Goal: Task Accomplishment & Management: Manage account settings

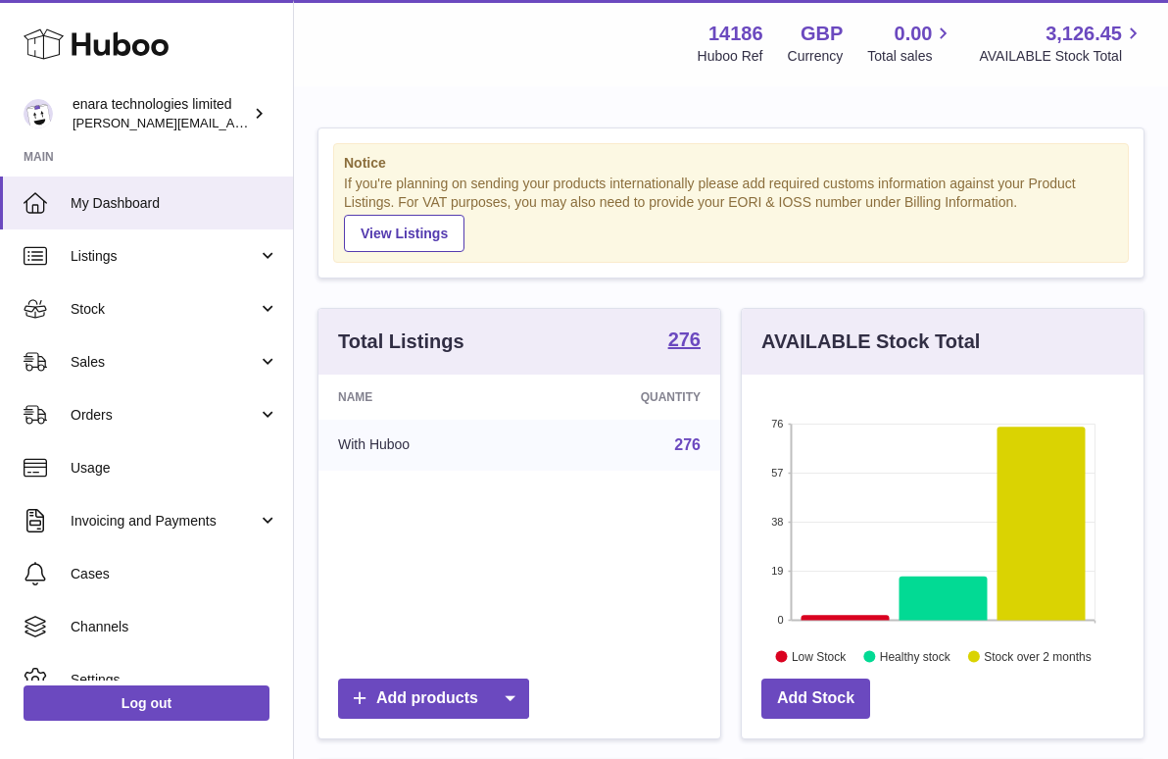
scroll to position [306, 402]
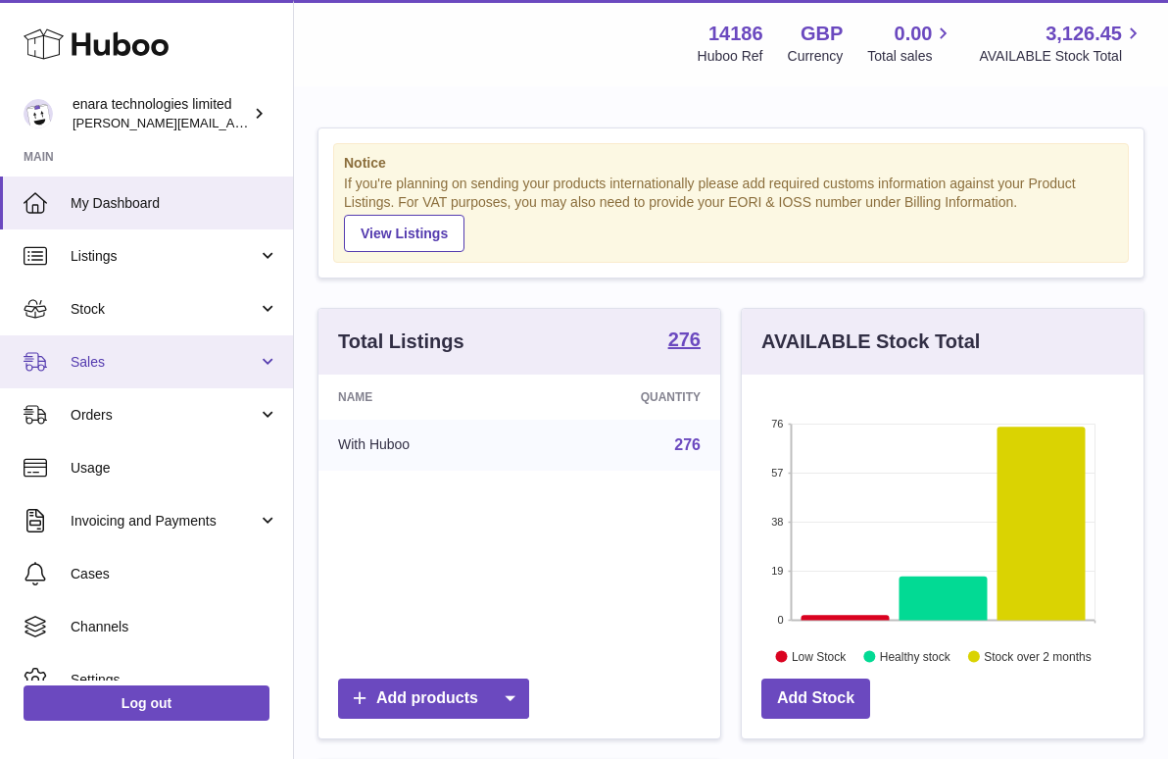
click at [190, 377] on link "Sales" at bounding box center [146, 361] width 293 height 53
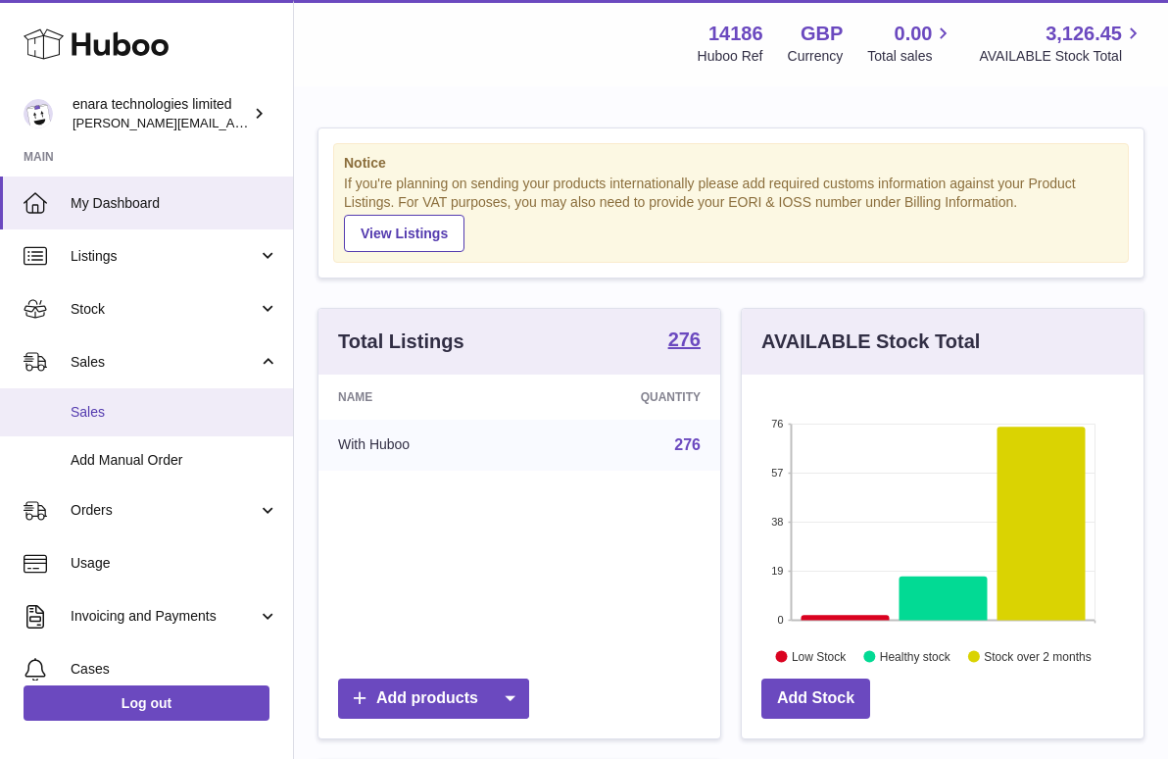
click at [191, 403] on span "Sales" at bounding box center [175, 412] width 208 height 19
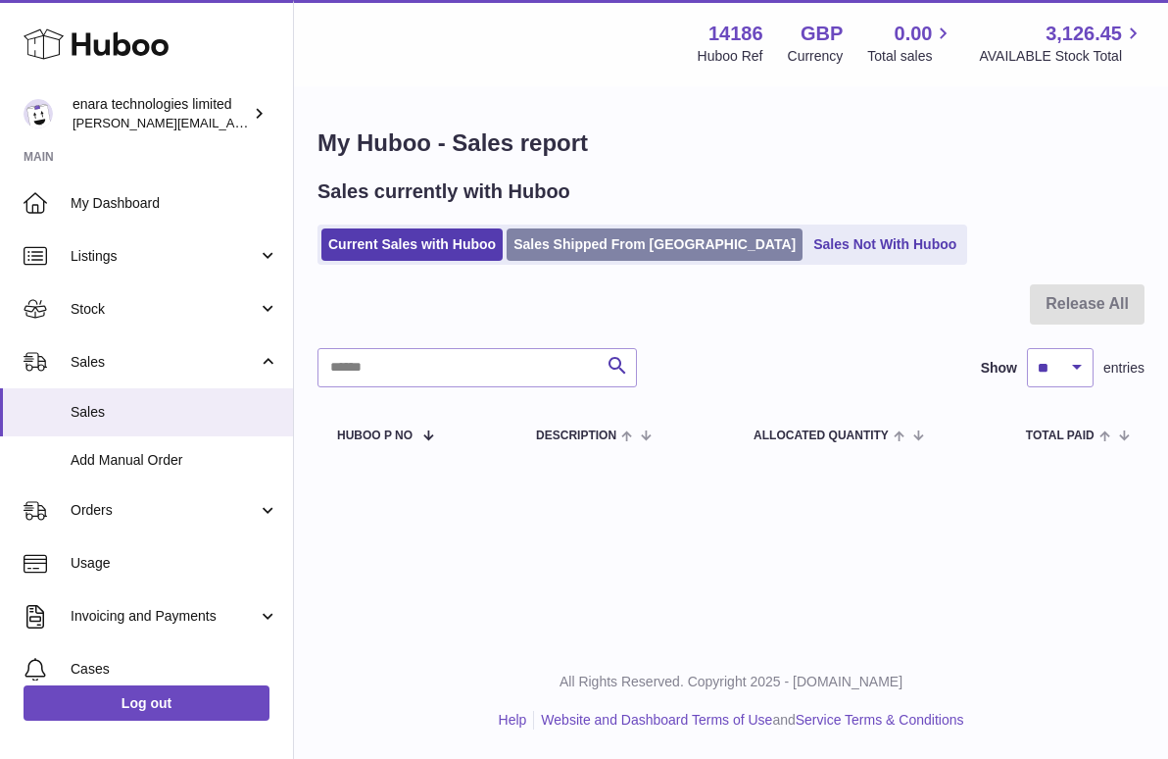
click at [602, 249] on link "Sales Shipped From [GEOGRAPHIC_DATA]" at bounding box center [655, 244] width 296 height 32
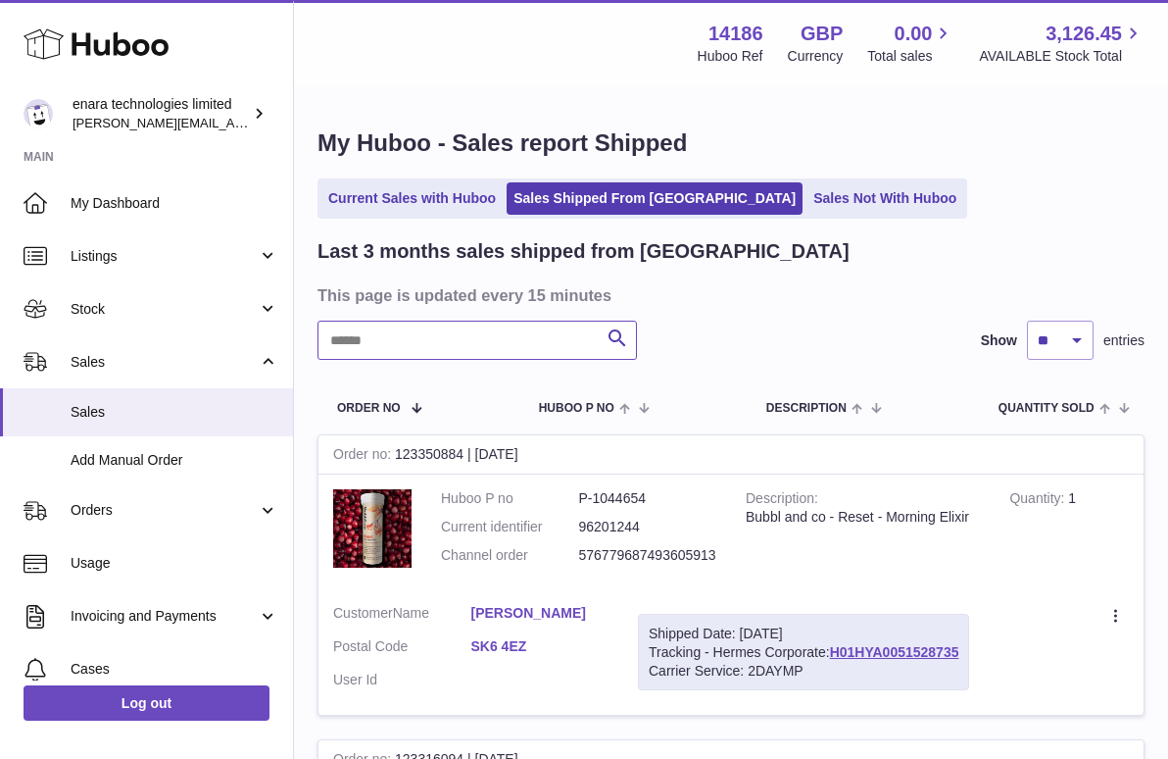
click at [544, 344] on input "text" at bounding box center [478, 340] width 320 height 39
paste input "**********"
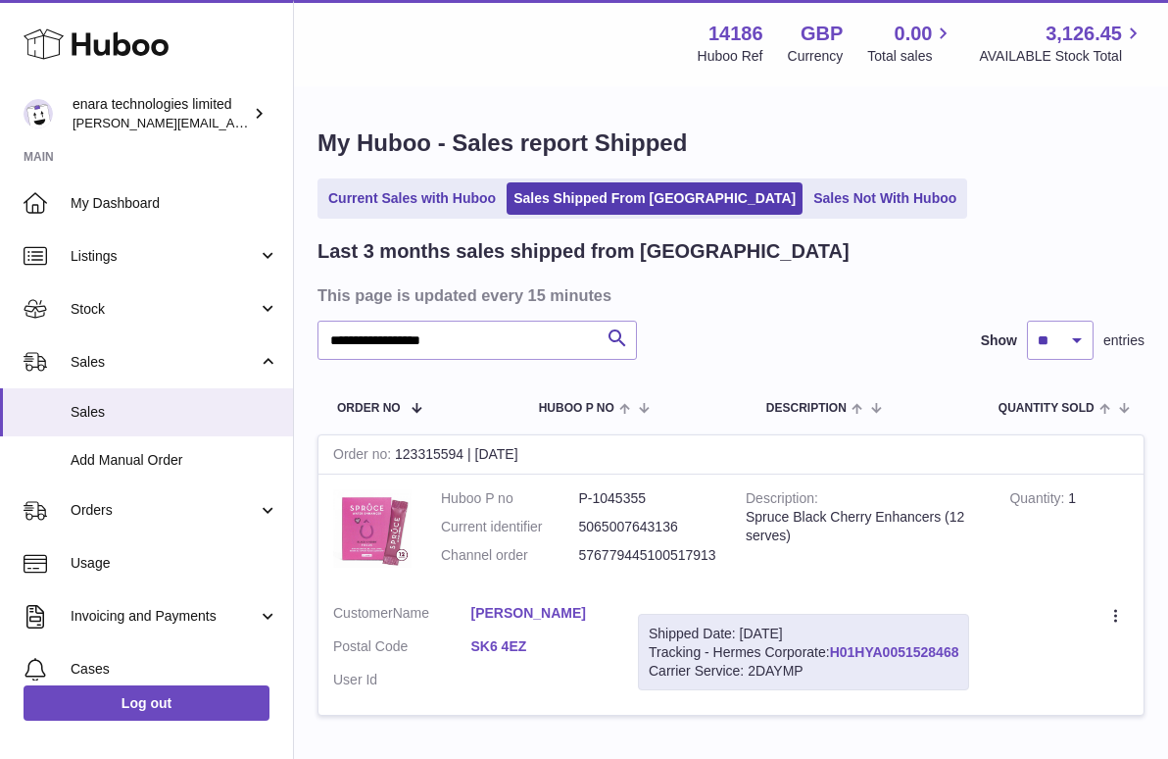
drag, startPoint x: 966, startPoint y: 642, endPoint x: 837, endPoint y: 649, distance: 129.6
click at [836, 649] on div "Shipped Date: 23rd Aug 2025 Tracking - Hermes Corporate: H01HYA0051528468 Carri…" at bounding box center [803, 652] width 331 height 77
copy div "H01HYA0051528468"
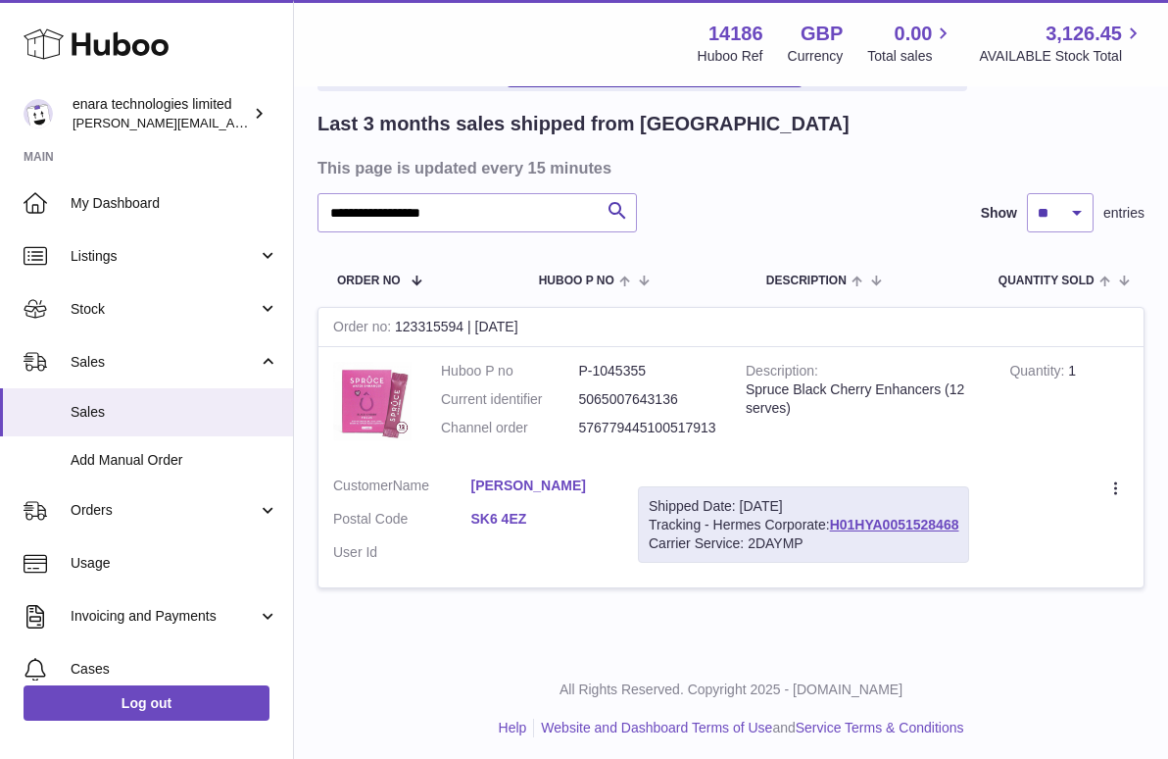
scroll to position [126, 0]
drag, startPoint x: 498, startPoint y: 207, endPoint x: 298, endPoint y: 212, distance: 200.0
click at [297, 211] on div "**********" at bounding box center [731, 307] width 874 height 690
paste input "text"
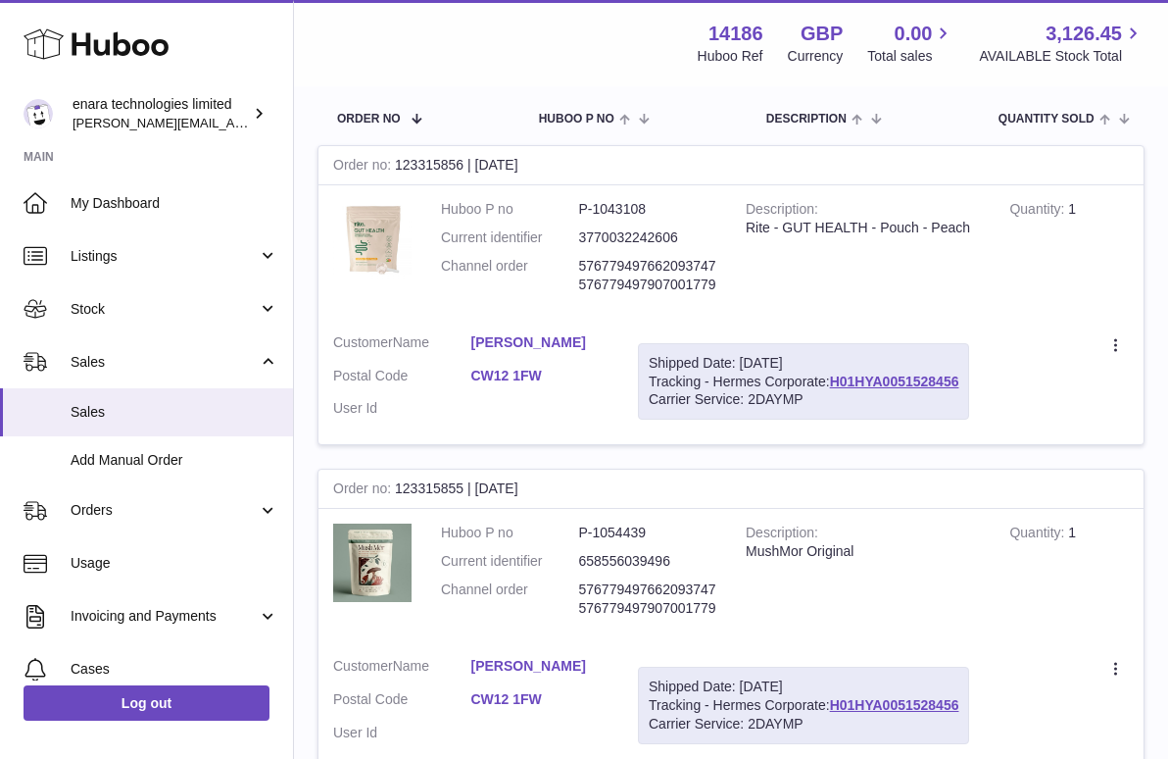
scroll to position [290, 0]
click at [966, 365] on div "Shipped Date: 23rd Aug 2025 Tracking - Hermes Corporate: H01HYA0051528456 Carri…" at bounding box center [803, 380] width 331 height 77
drag, startPoint x: 964, startPoint y: 369, endPoint x: 838, endPoint y: 375, distance: 125.7
click at [838, 375] on div "Shipped Date: 23rd Aug 2025 Tracking - Hermes Corporate: H01HYA0051528456 Carri…" at bounding box center [803, 380] width 331 height 77
copy div "H01HYA0051528456"
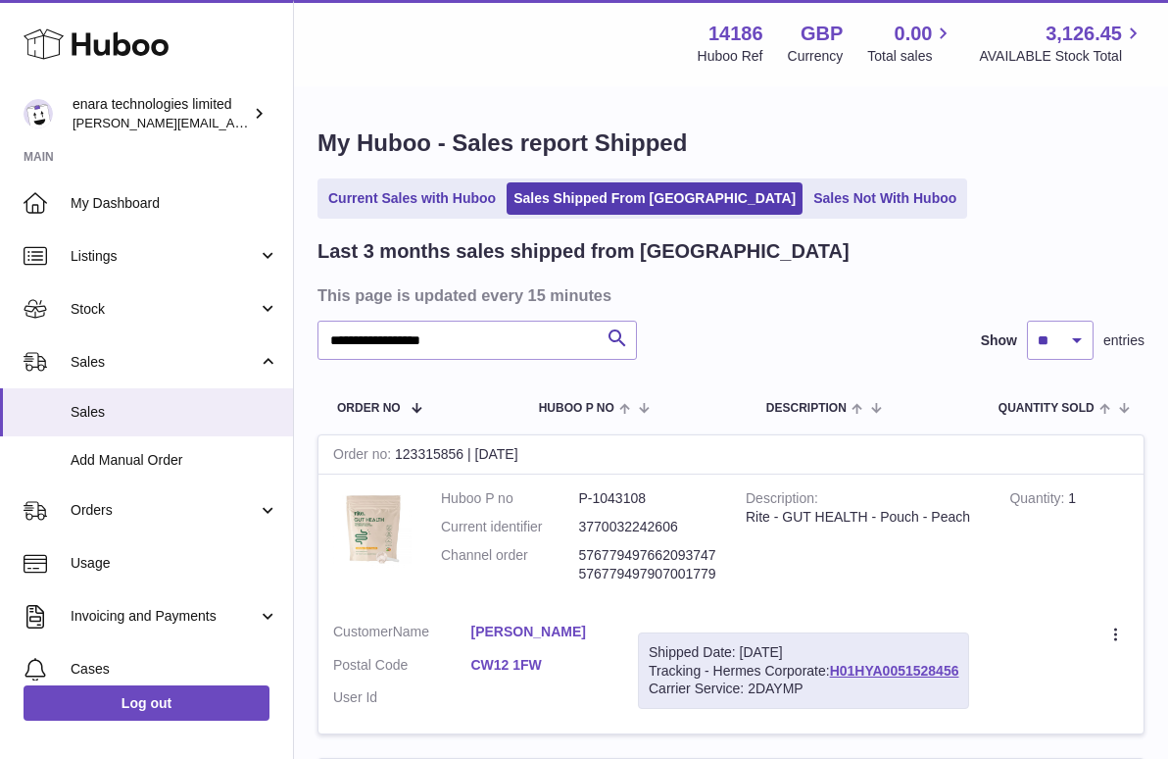
scroll to position [0, 0]
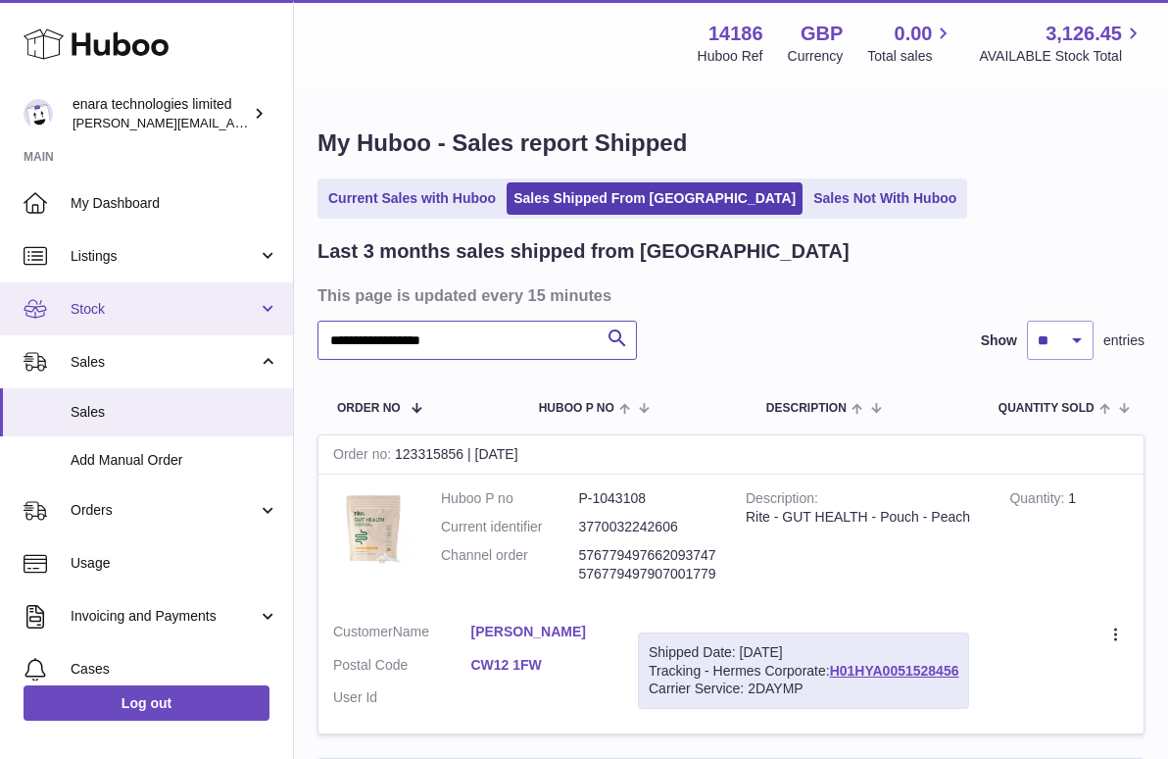
drag, startPoint x: 509, startPoint y: 338, endPoint x: 246, endPoint y: 305, distance: 264.8
click at [246, 305] on div "**********" at bounding box center [584, 618] width 1168 height 1236
paste input "text"
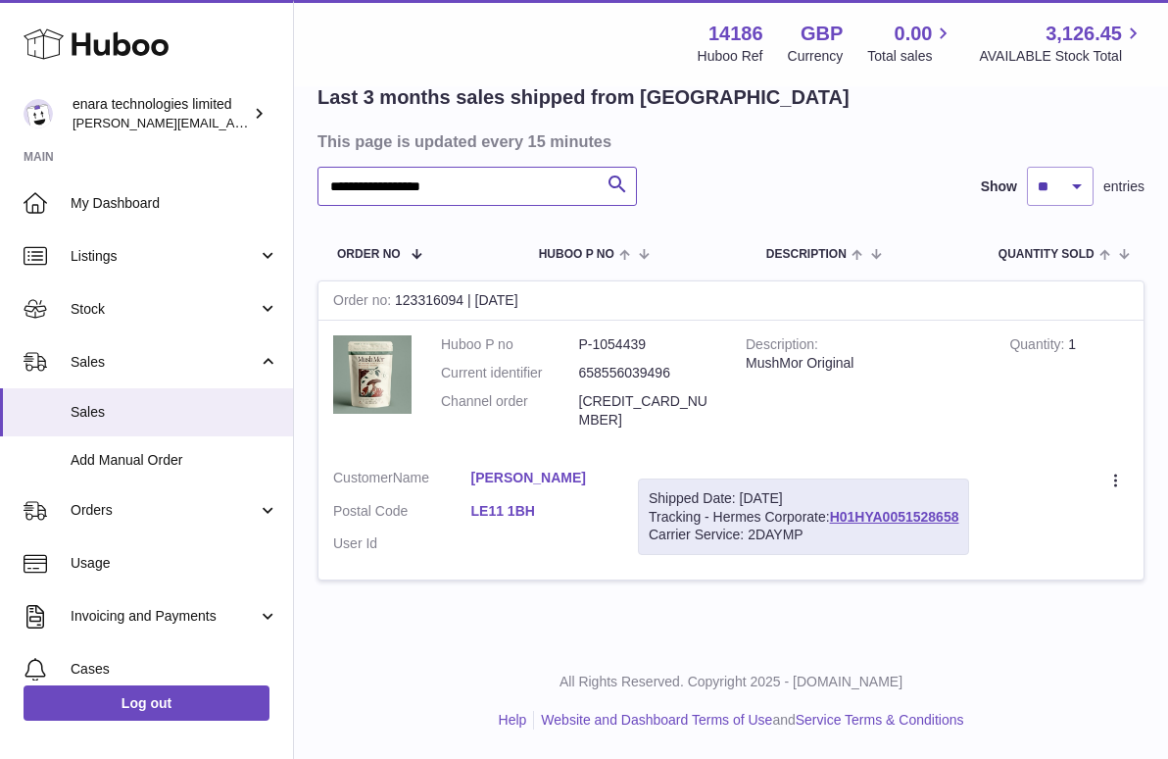
scroll to position [462, 0]
drag, startPoint x: 970, startPoint y: 189, endPoint x: 835, endPoint y: 189, distance: 135.3
click at [835, 478] on div "Shipped Date: 23rd Aug 2025 Tracking - Hermes Corporate: H01HYA0051528658 Carri…" at bounding box center [803, 516] width 331 height 77
copy div "H01HYA0051528658"
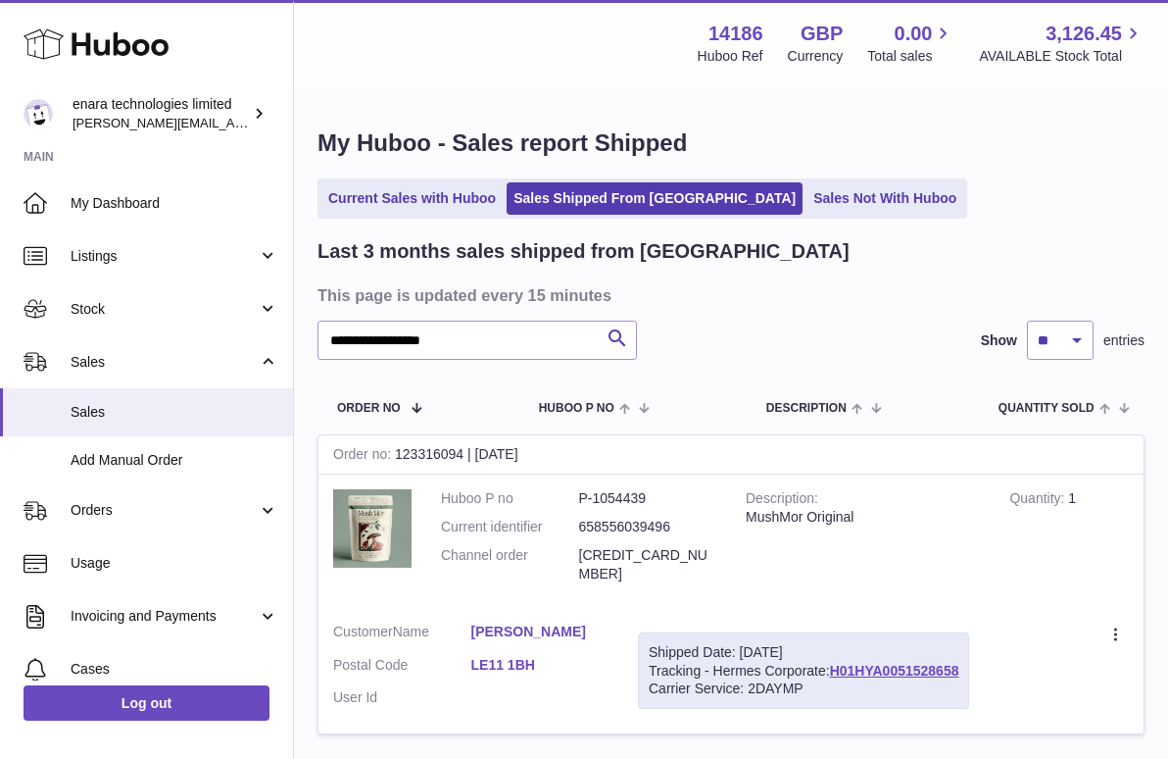
scroll to position [0, 0]
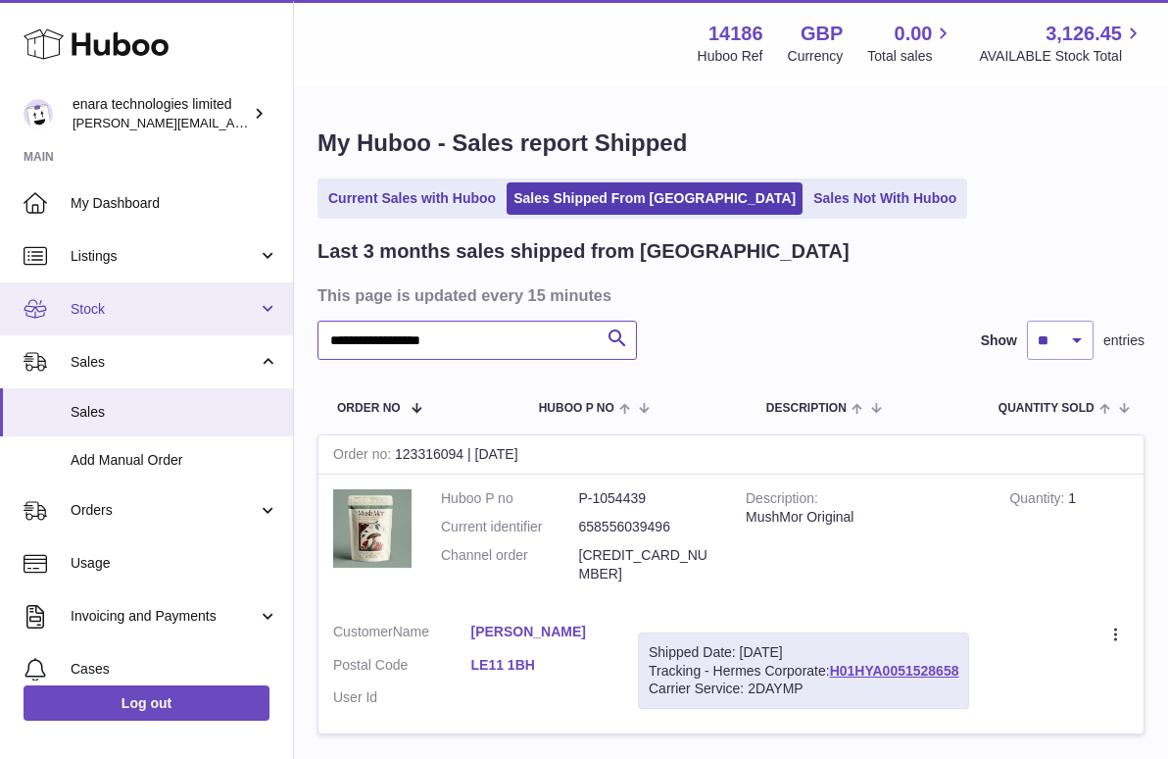
drag, startPoint x: 514, startPoint y: 332, endPoint x: 194, endPoint y: 328, distance: 319.6
click at [194, 328] on div "**********" at bounding box center [584, 456] width 1168 height 913
paste input "text"
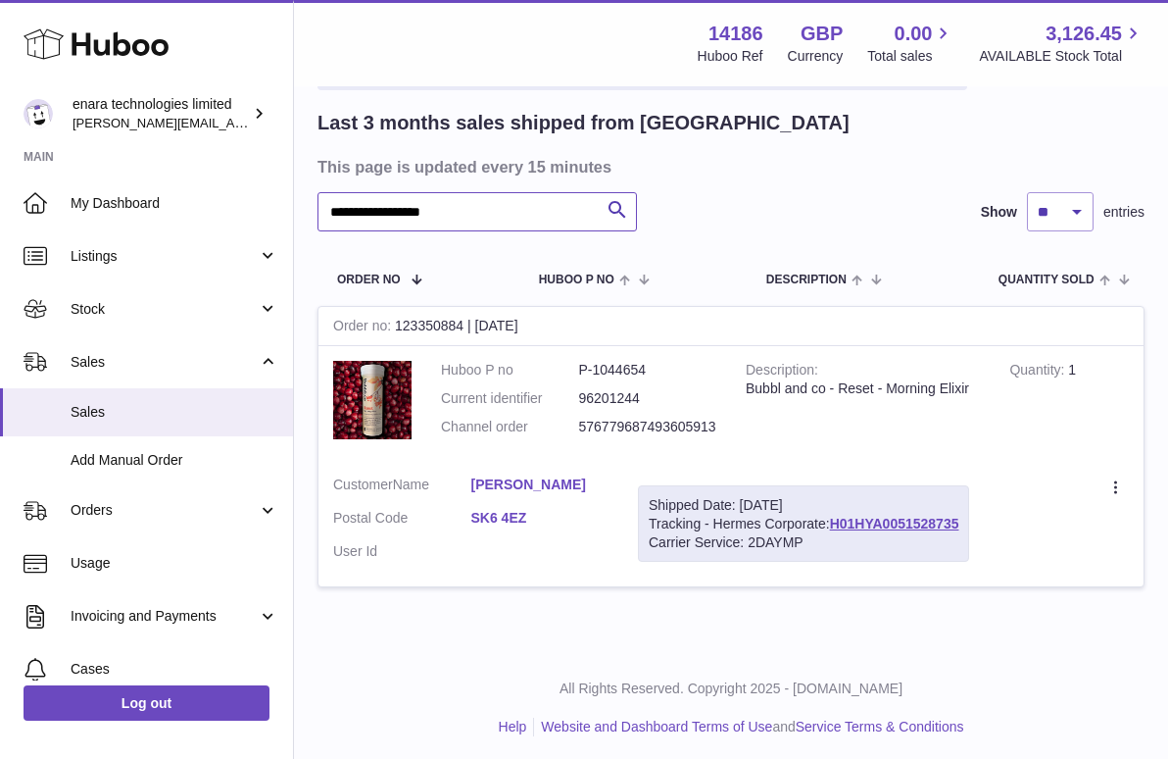
scroll to position [126, 0]
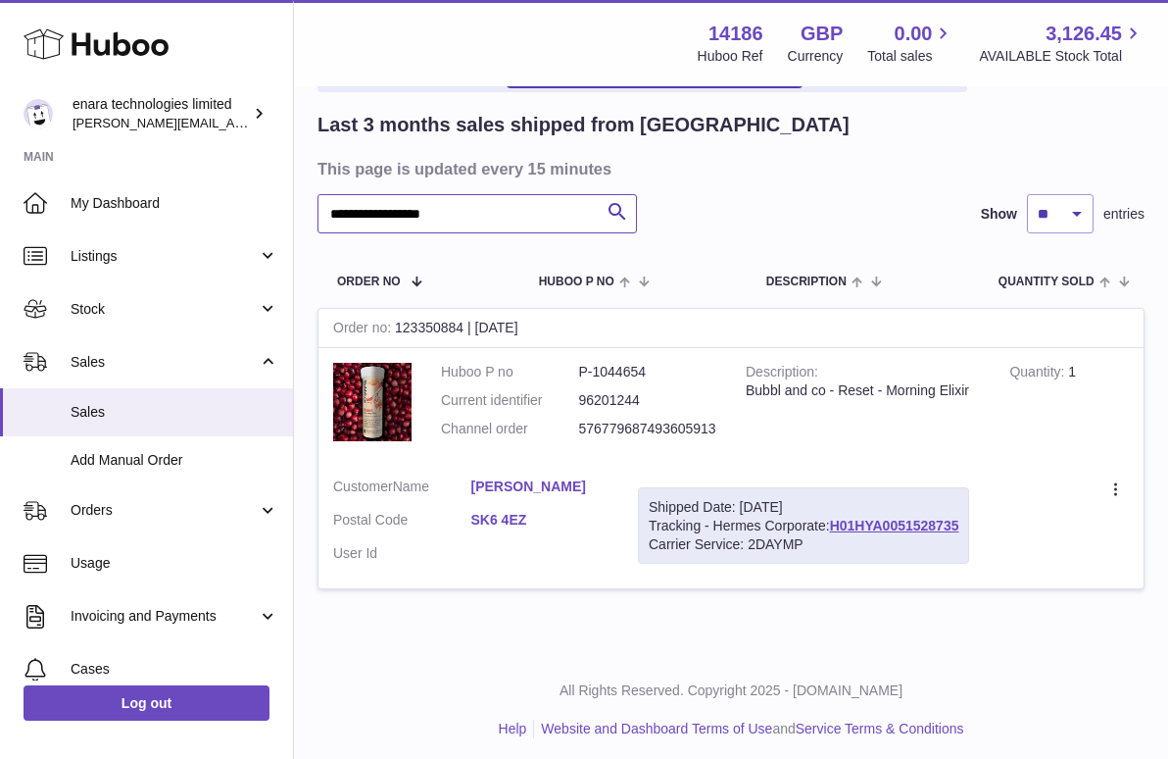
type input "**********"
drag, startPoint x: 966, startPoint y: 520, endPoint x: 836, endPoint y: 520, distance: 129.4
click at [836, 520] on div "Shipped Date: 23rd Aug 2025 Tracking - Hermes Corporate: H01HYA0051528735 Carri…" at bounding box center [803, 525] width 331 height 77
copy div "H01HYA0051528735"
click at [212, 397] on link "Sales" at bounding box center [146, 412] width 293 height 48
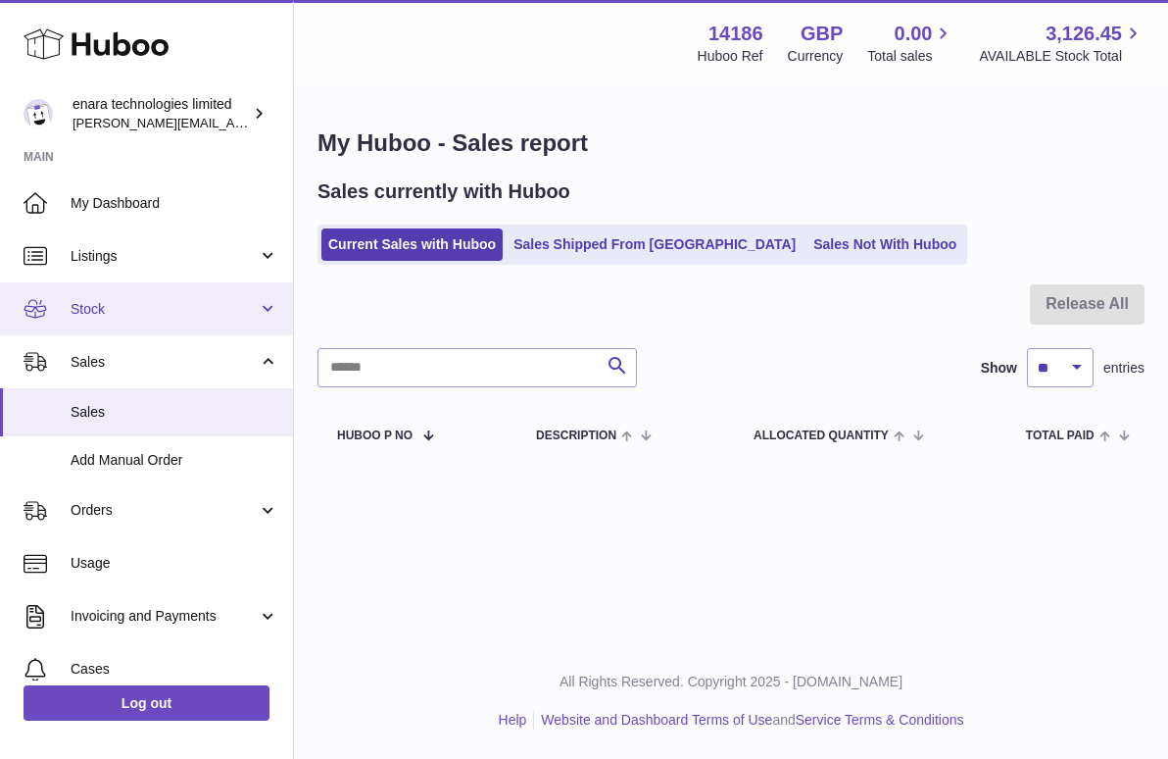
click at [162, 304] on span "Stock" at bounding box center [164, 309] width 187 height 19
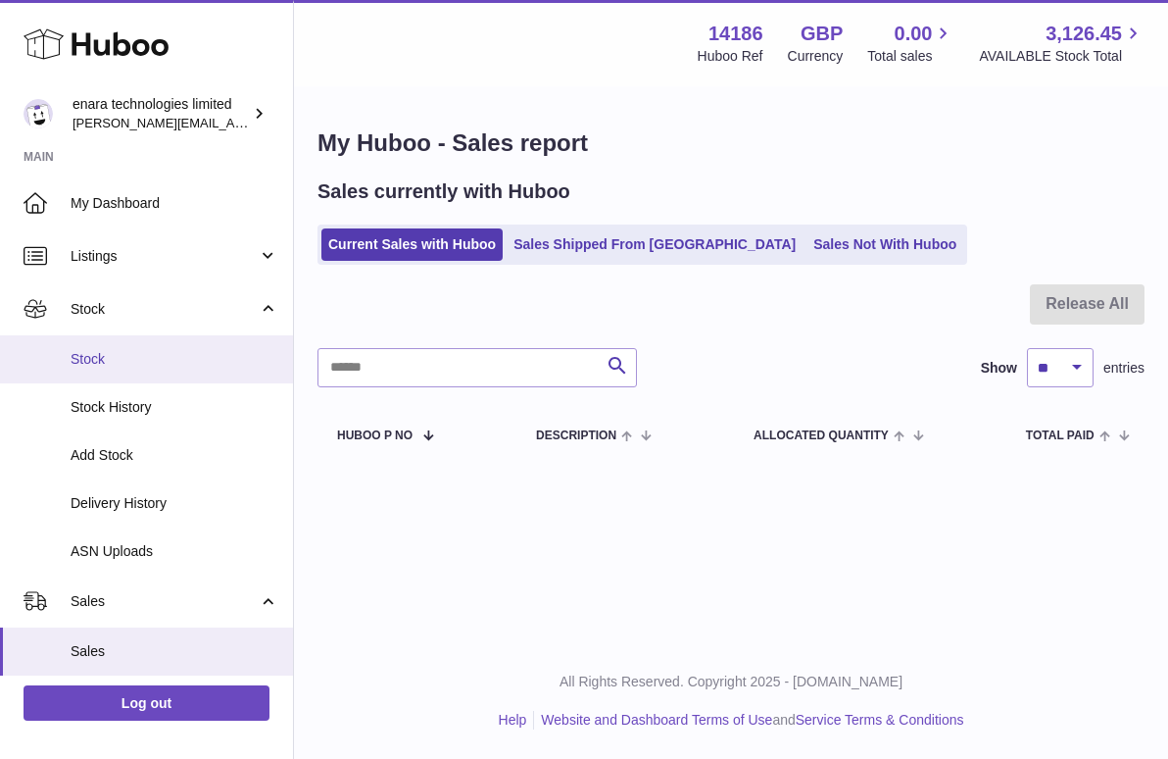
click at [237, 370] on link "Stock" at bounding box center [146, 359] width 293 height 48
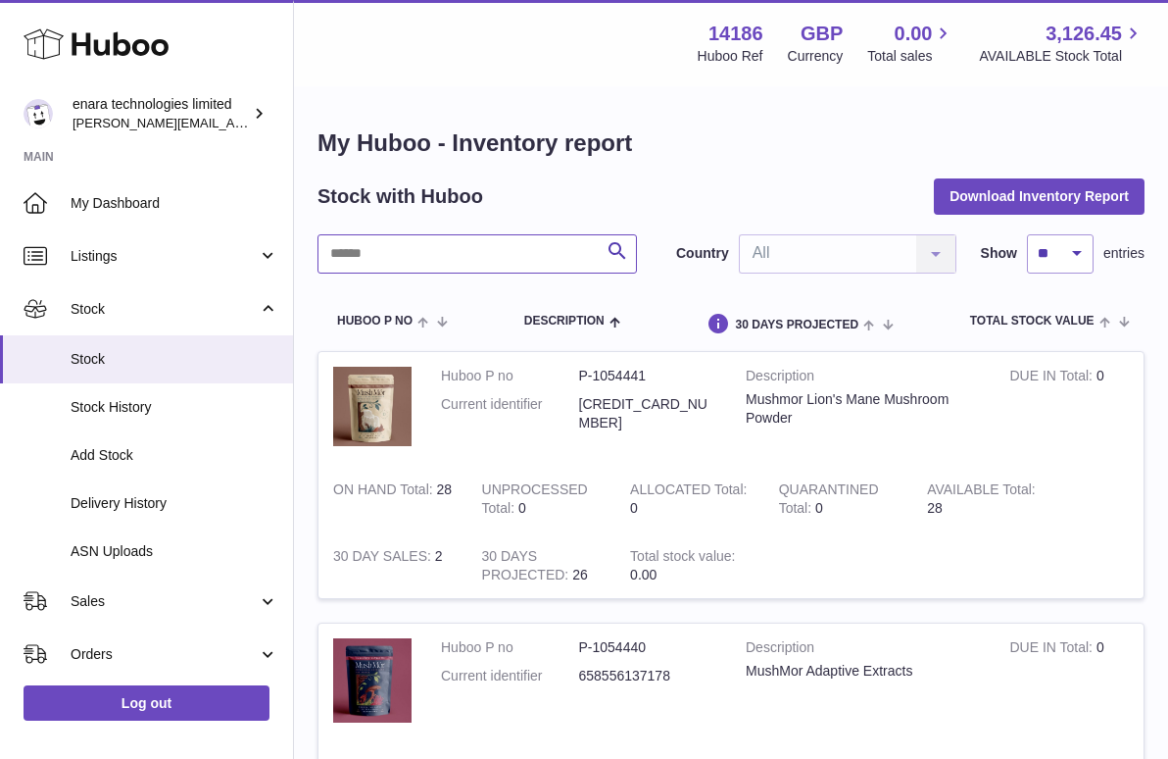
click at [569, 239] on input "text" at bounding box center [478, 253] width 320 height 39
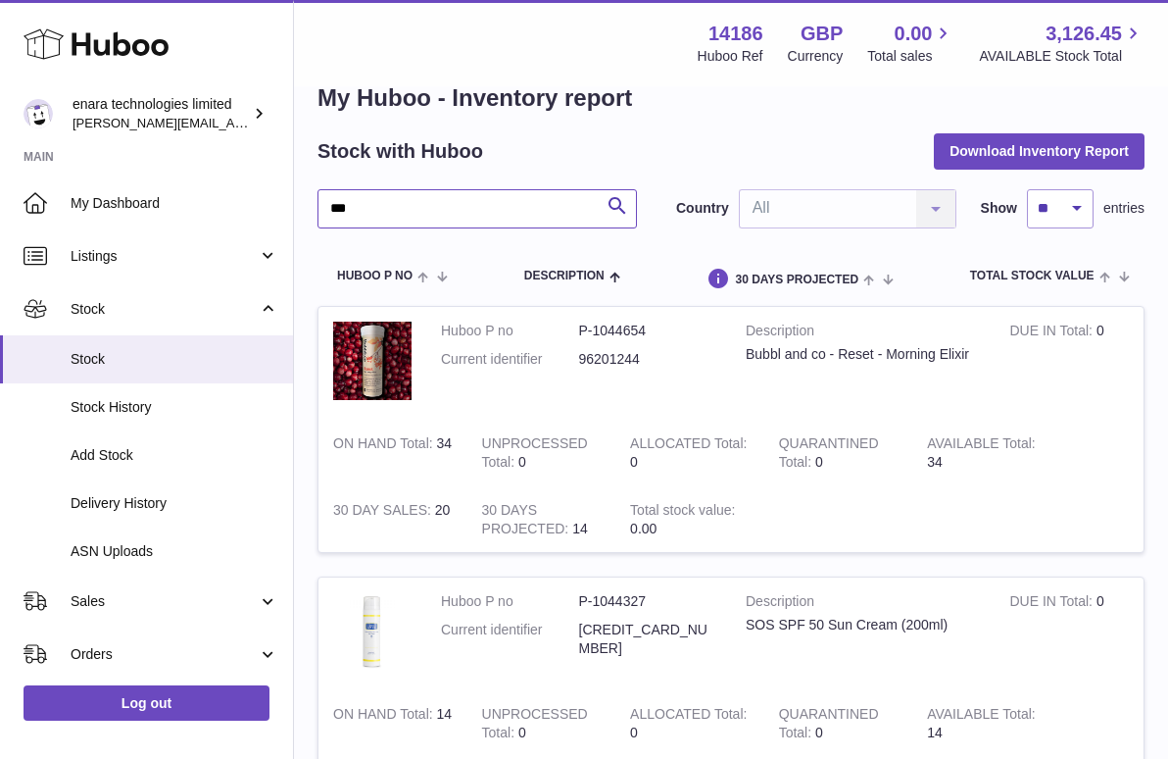
scroll to position [50, 0]
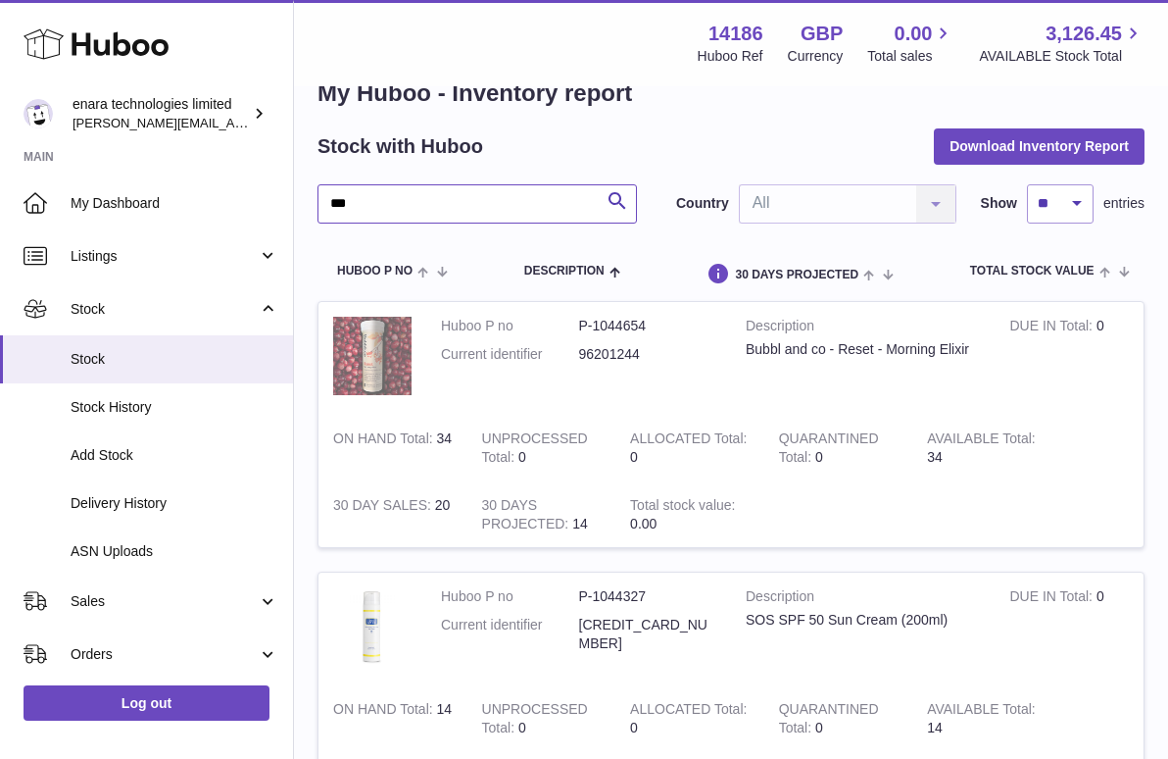
type input "***"
click at [392, 367] on img at bounding box center [372, 356] width 78 height 78
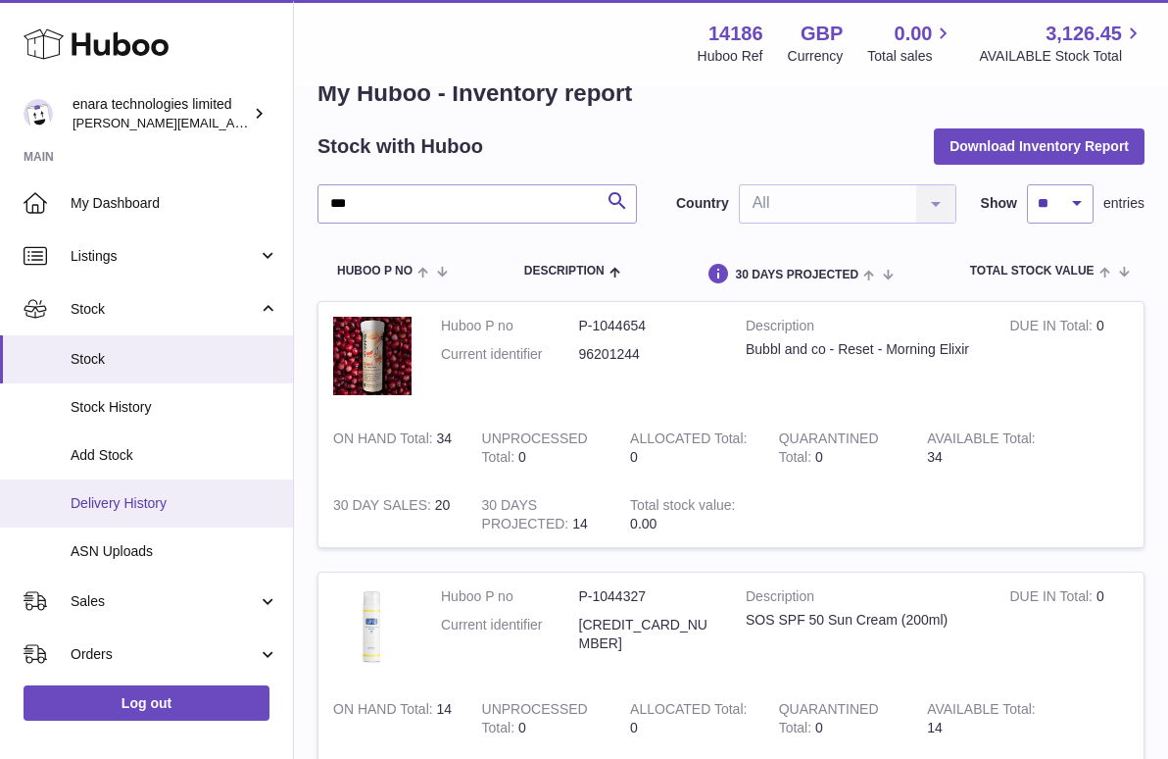
click at [142, 486] on link "Delivery History" at bounding box center [146, 503] width 293 height 48
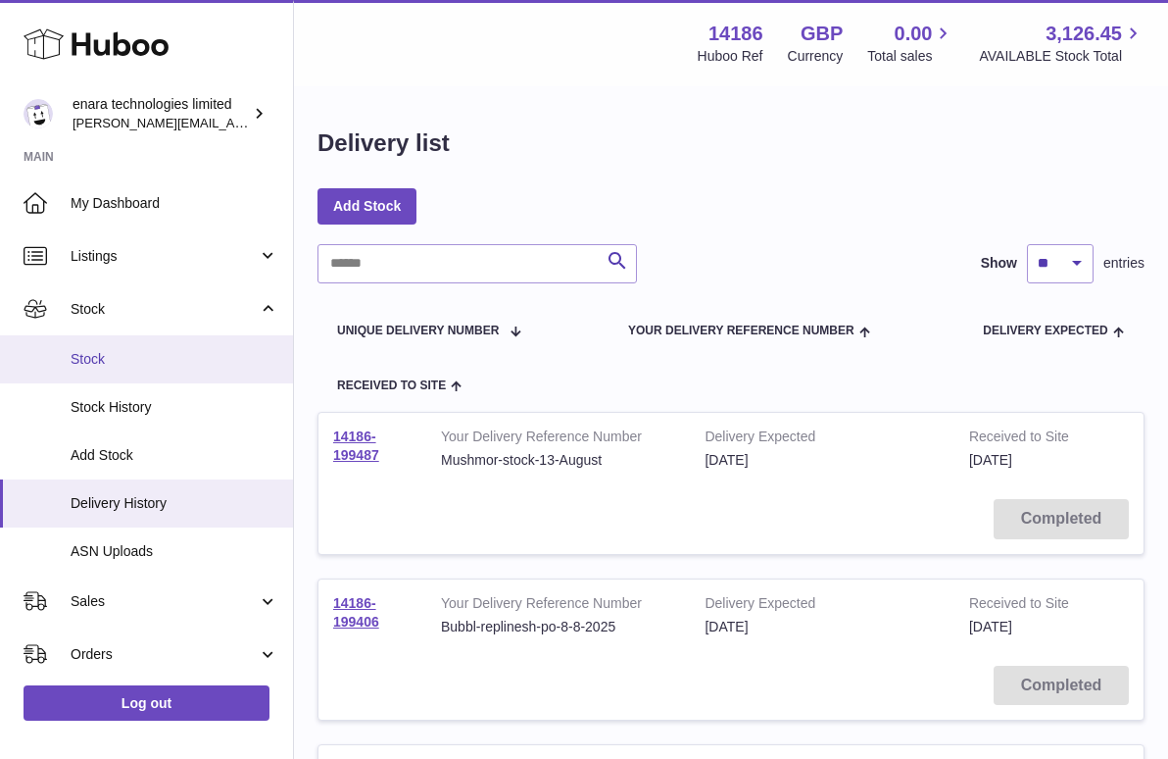
click at [112, 361] on span "Stock" at bounding box center [175, 359] width 208 height 19
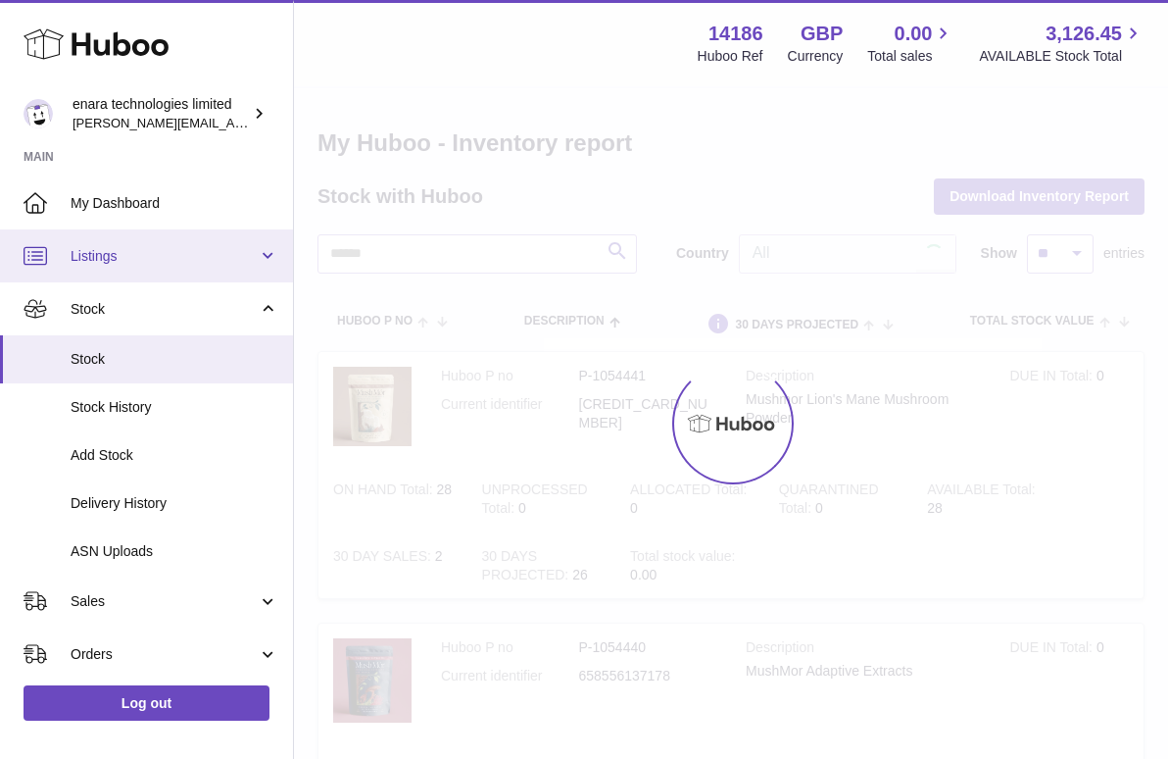
click at [246, 247] on span "Listings" at bounding box center [164, 256] width 187 height 19
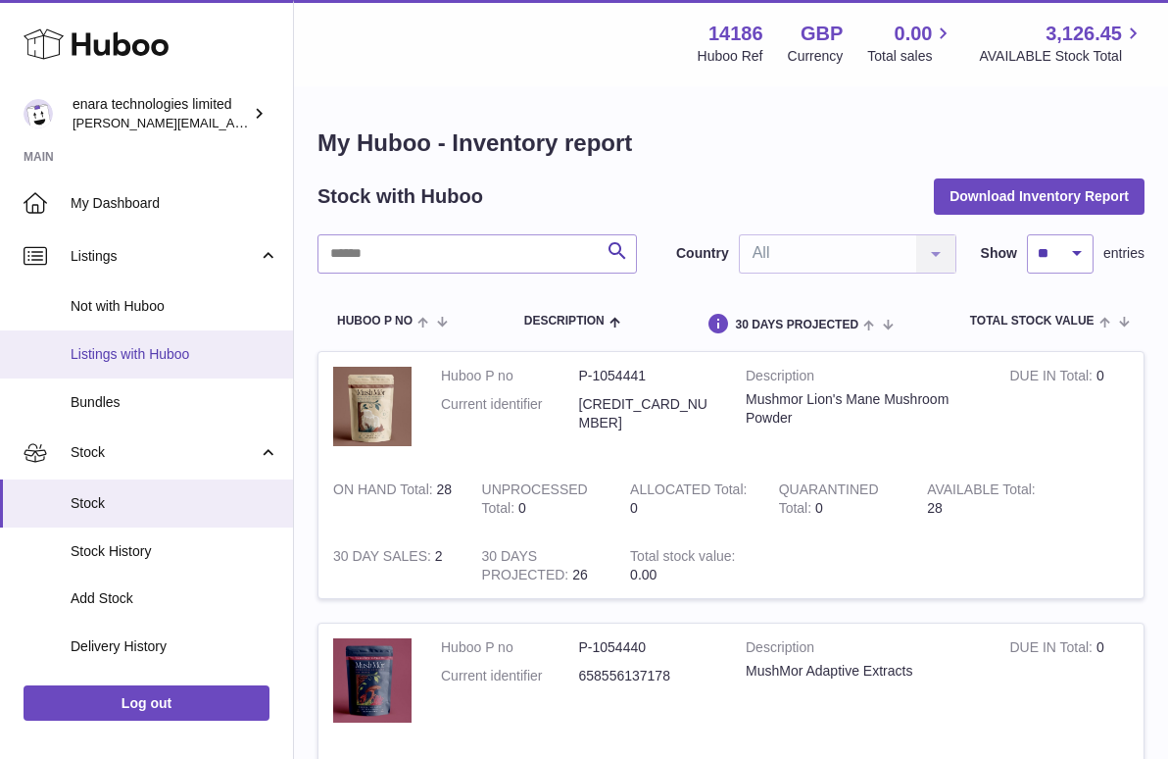
click at [208, 341] on link "Listings with Huboo" at bounding box center [146, 354] width 293 height 48
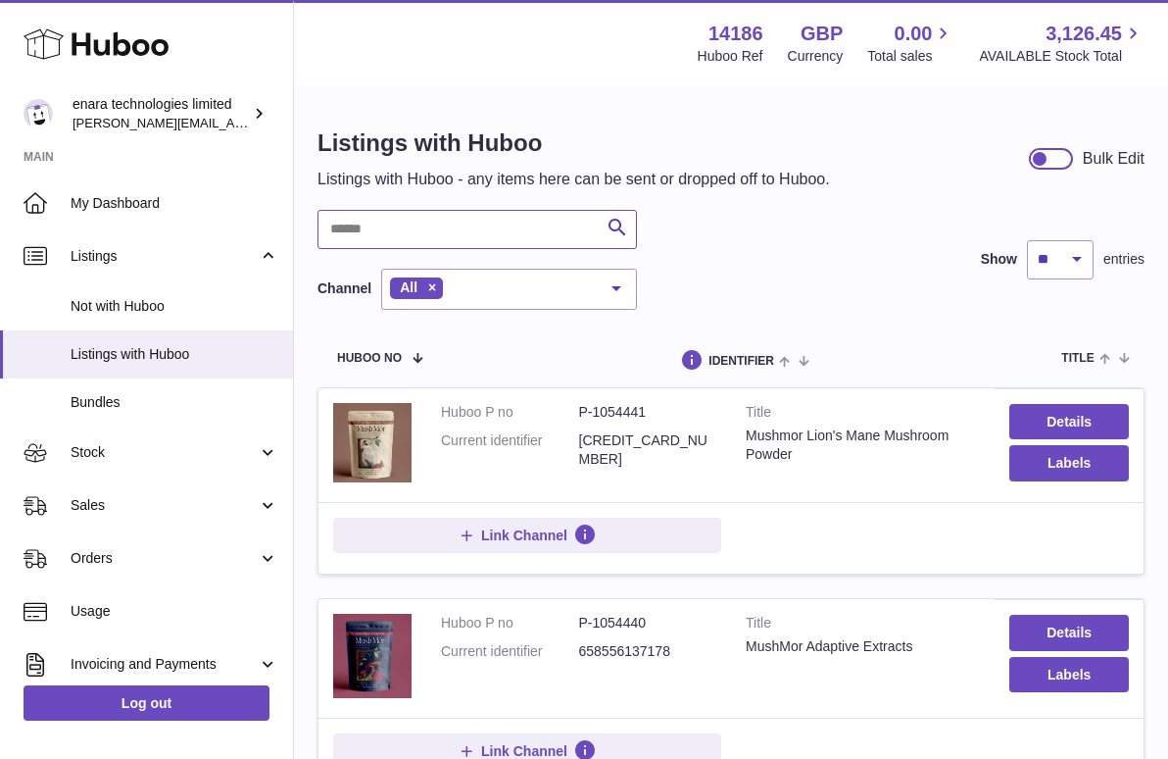
click at [566, 226] on input "text" at bounding box center [478, 229] width 320 height 39
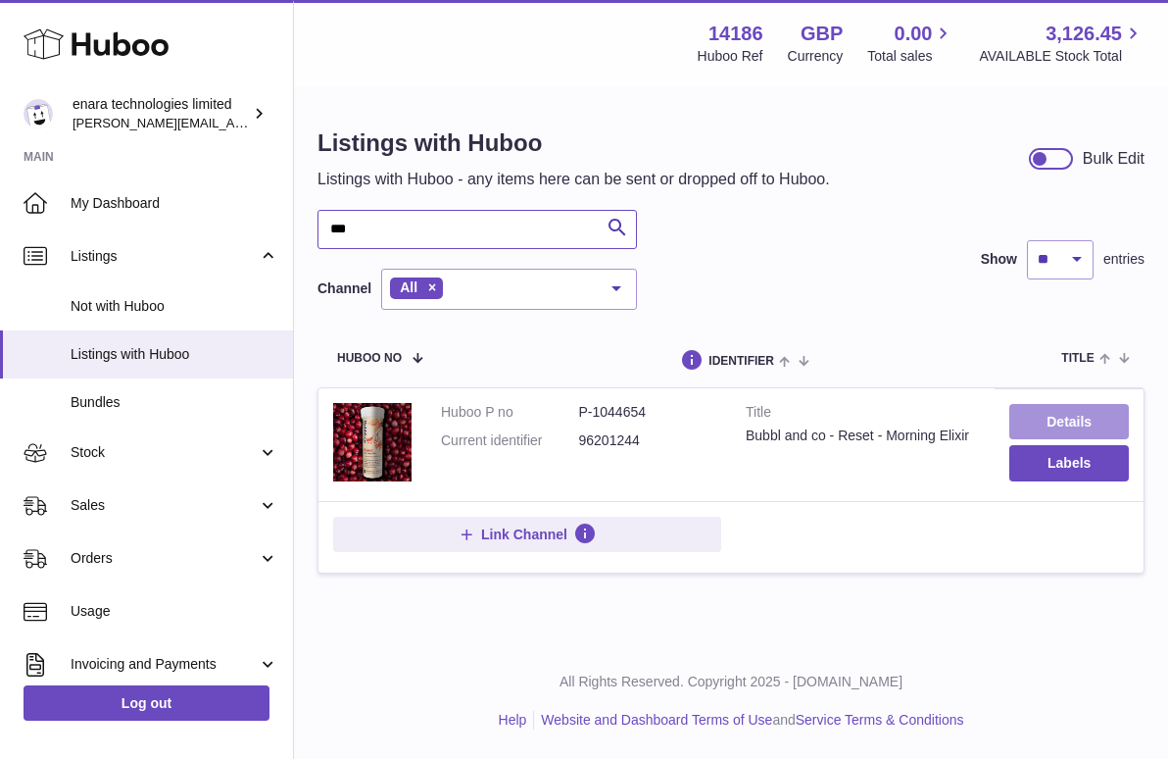
type input "***"
click at [1045, 423] on link "Details" at bounding box center [1070, 421] width 120 height 35
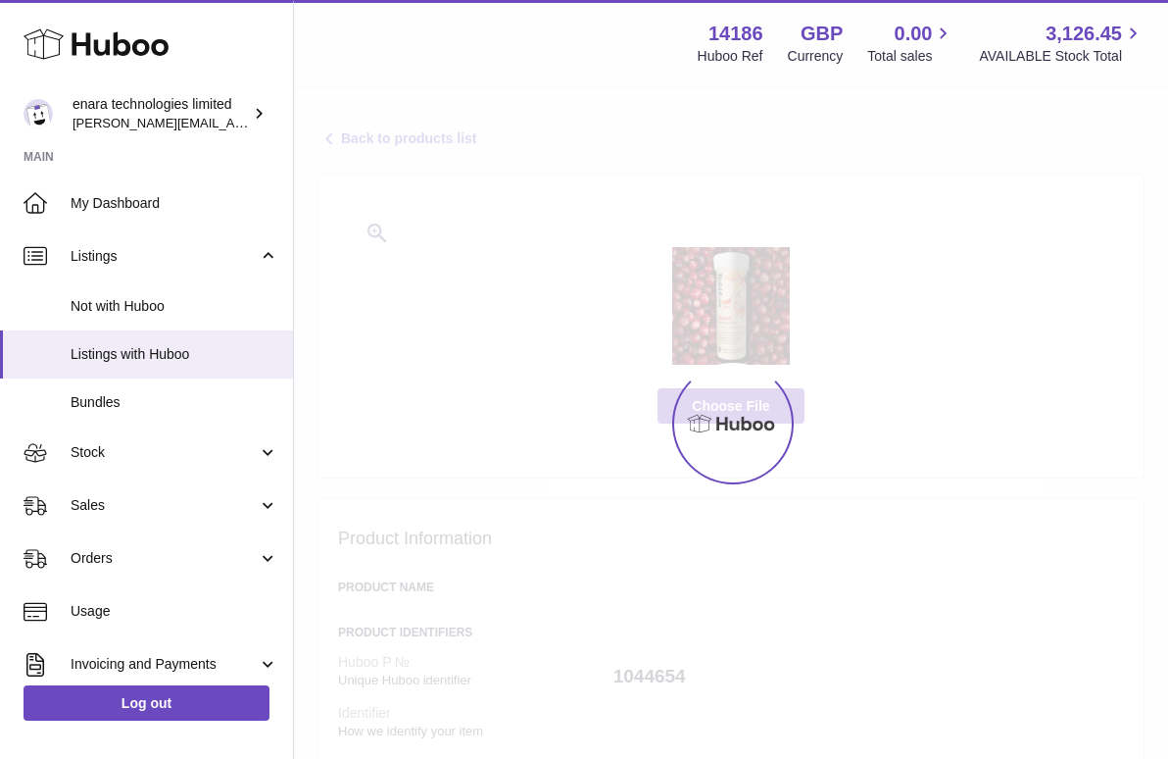
select select
select select "****"
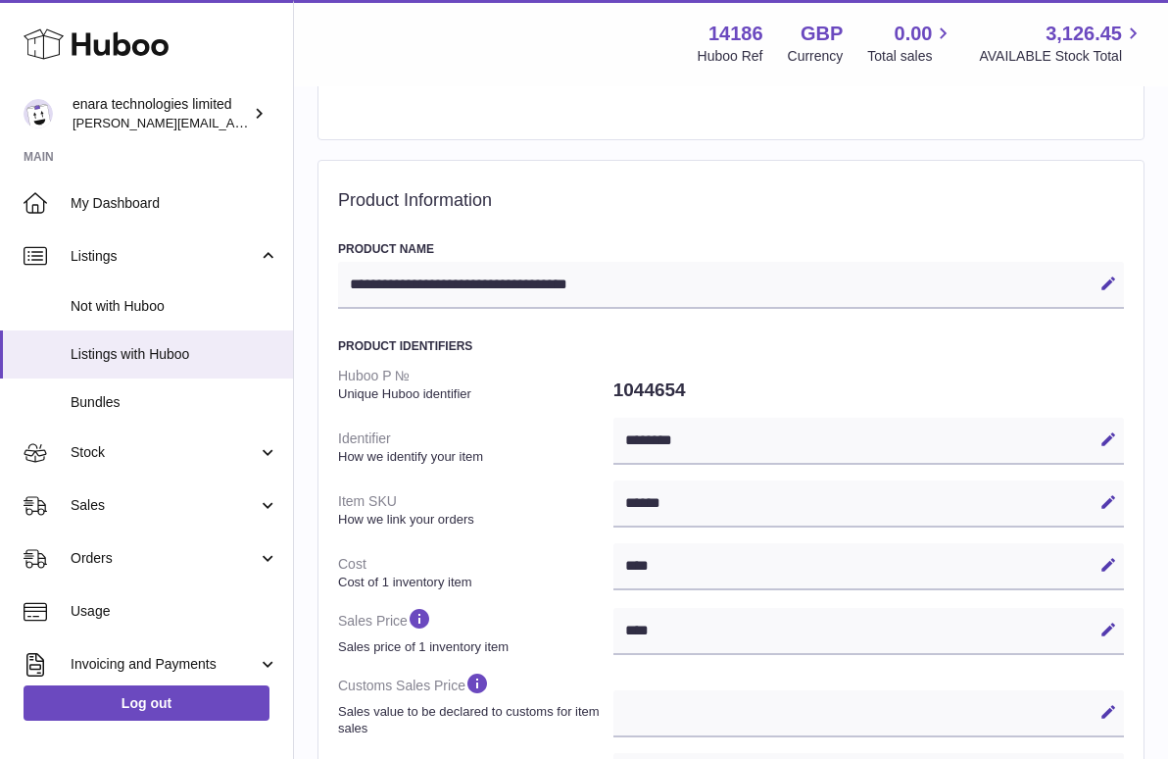
scroll to position [354, 0]
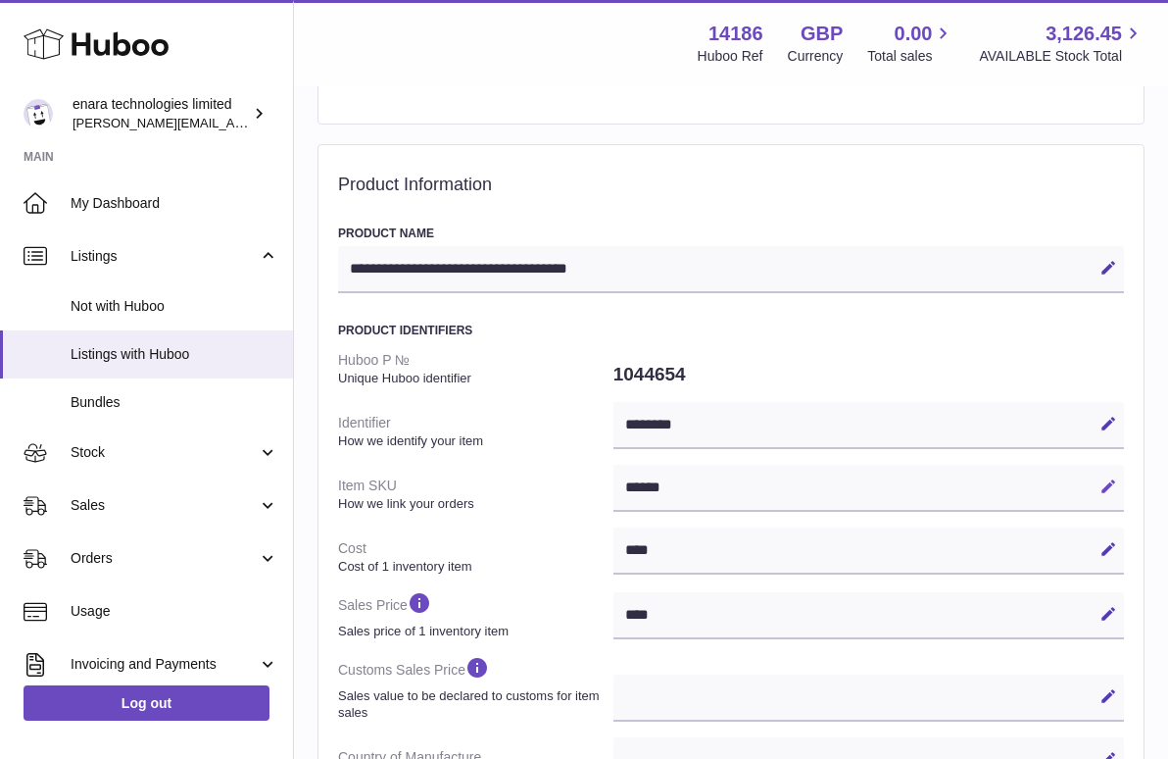
click at [1102, 488] on icon at bounding box center [1109, 486] width 18 height 18
click at [652, 482] on input "******" at bounding box center [869, 488] width 511 height 47
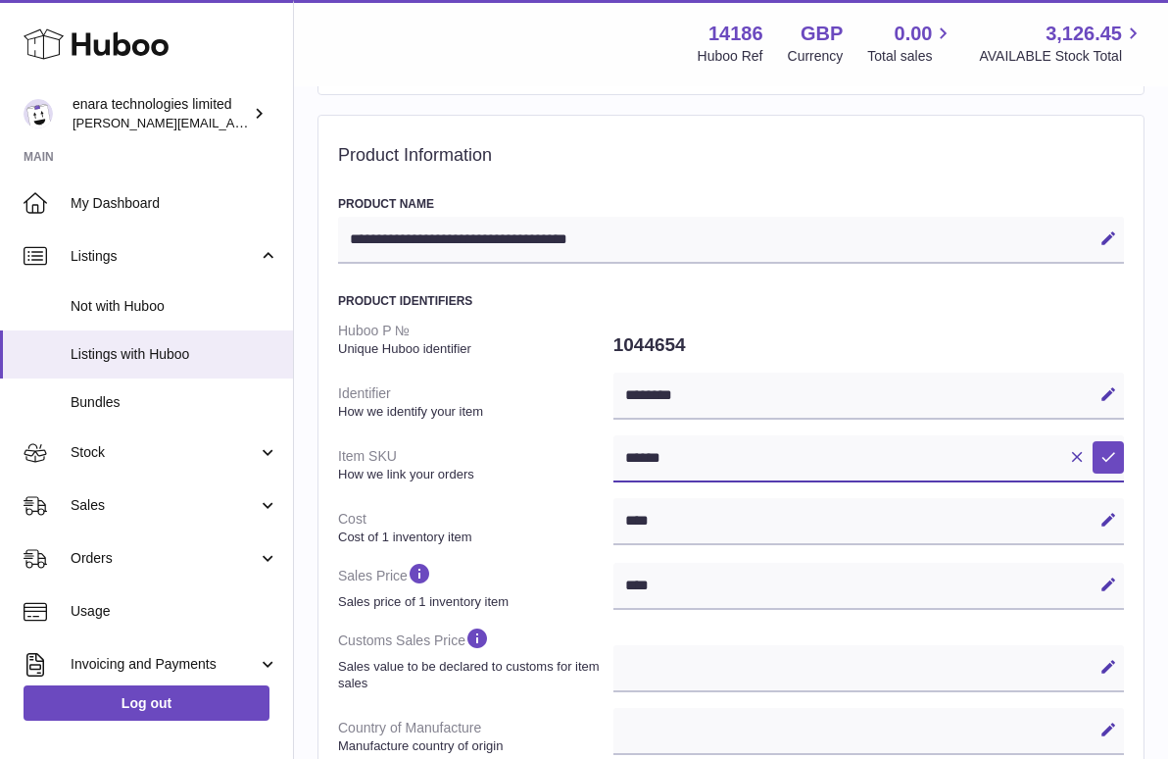
scroll to position [387, 0]
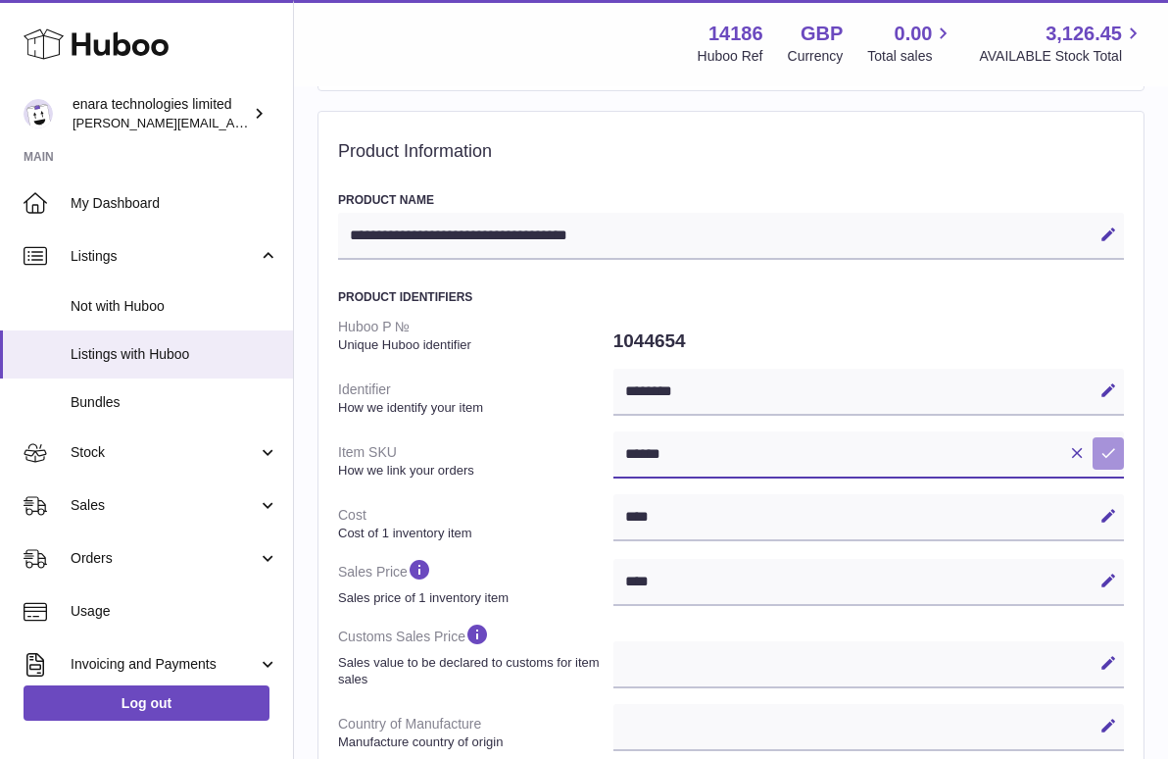
type input "******"
click at [1102, 446] on icon at bounding box center [1109, 453] width 18 height 18
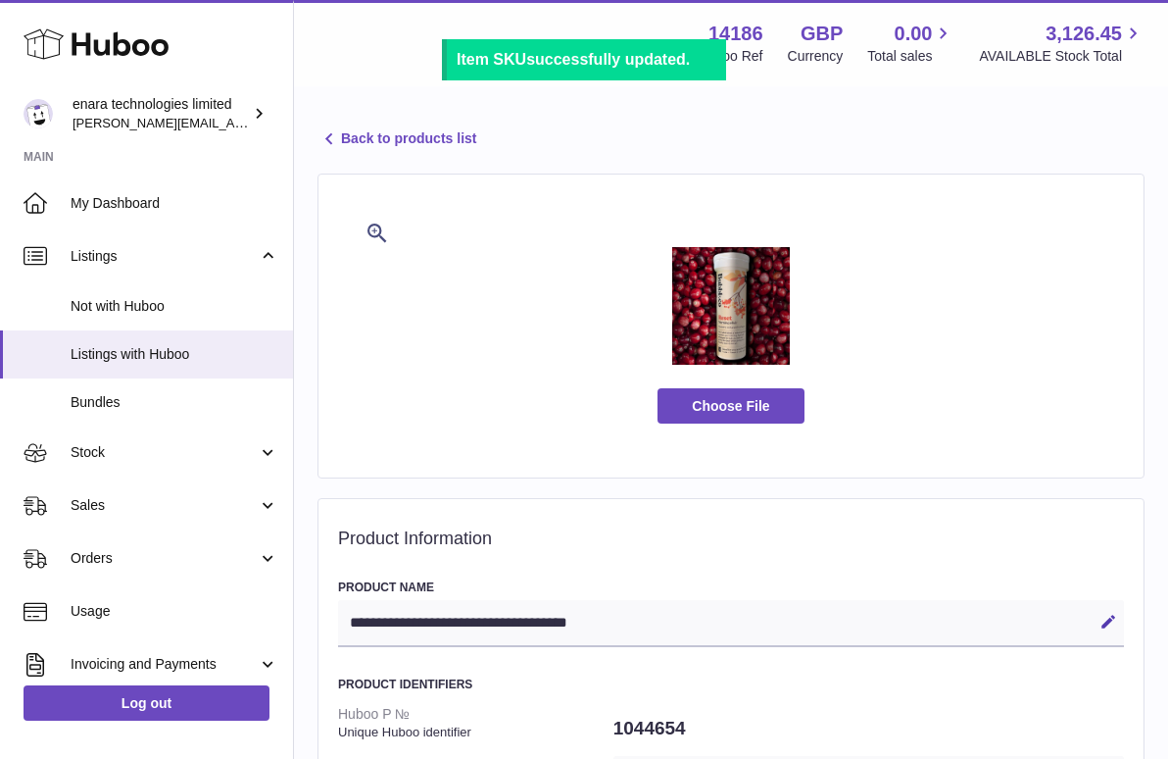
scroll to position [0, 0]
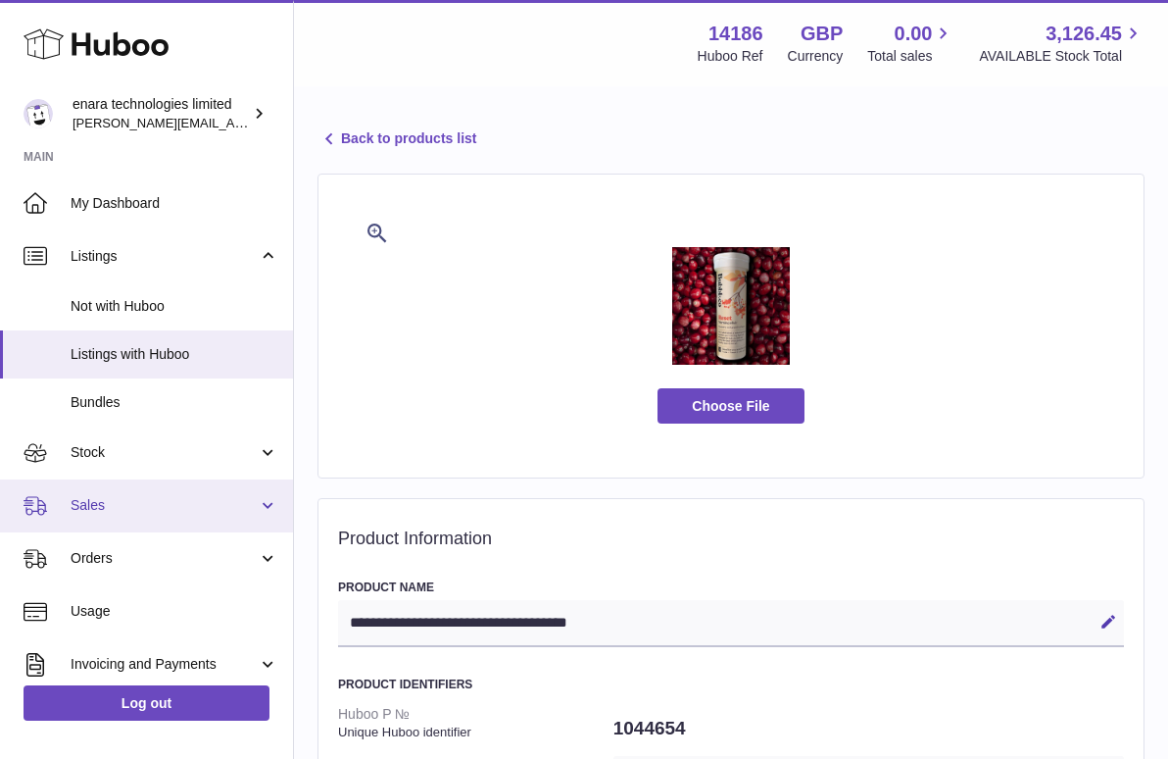
click at [176, 496] on span "Sales" at bounding box center [164, 505] width 187 height 19
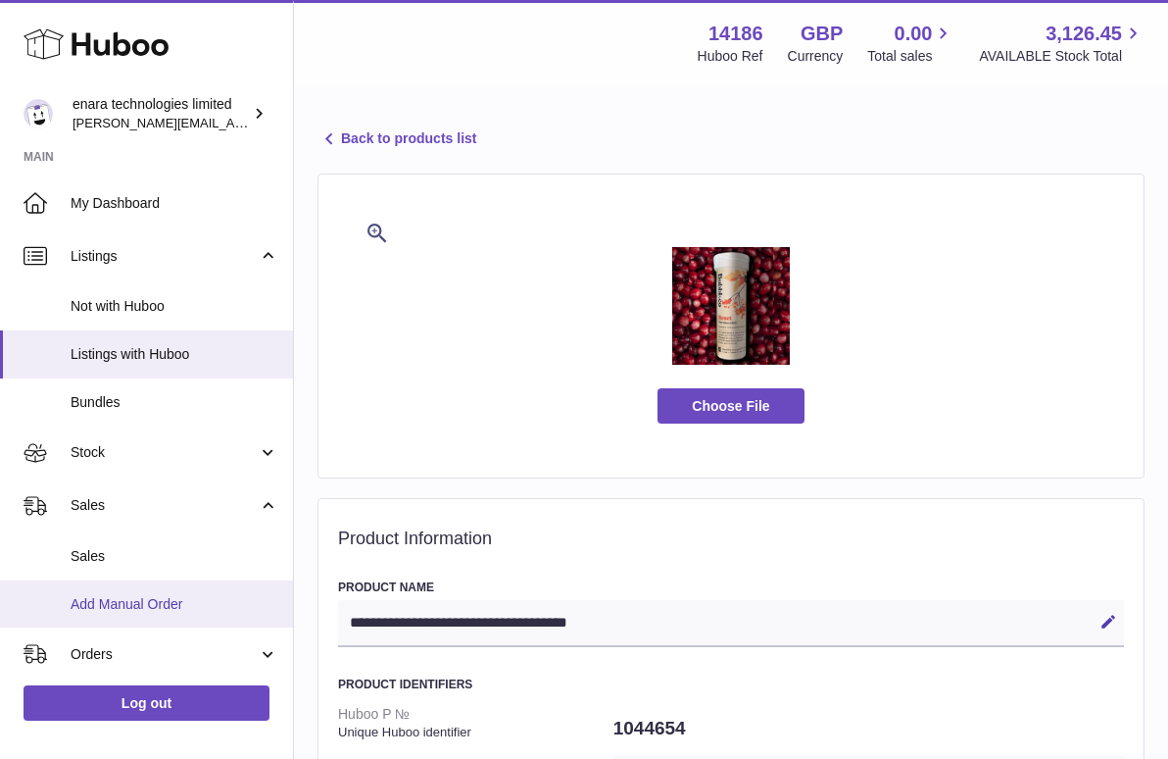
click at [199, 595] on span "Add Manual Order" at bounding box center [175, 604] width 208 height 19
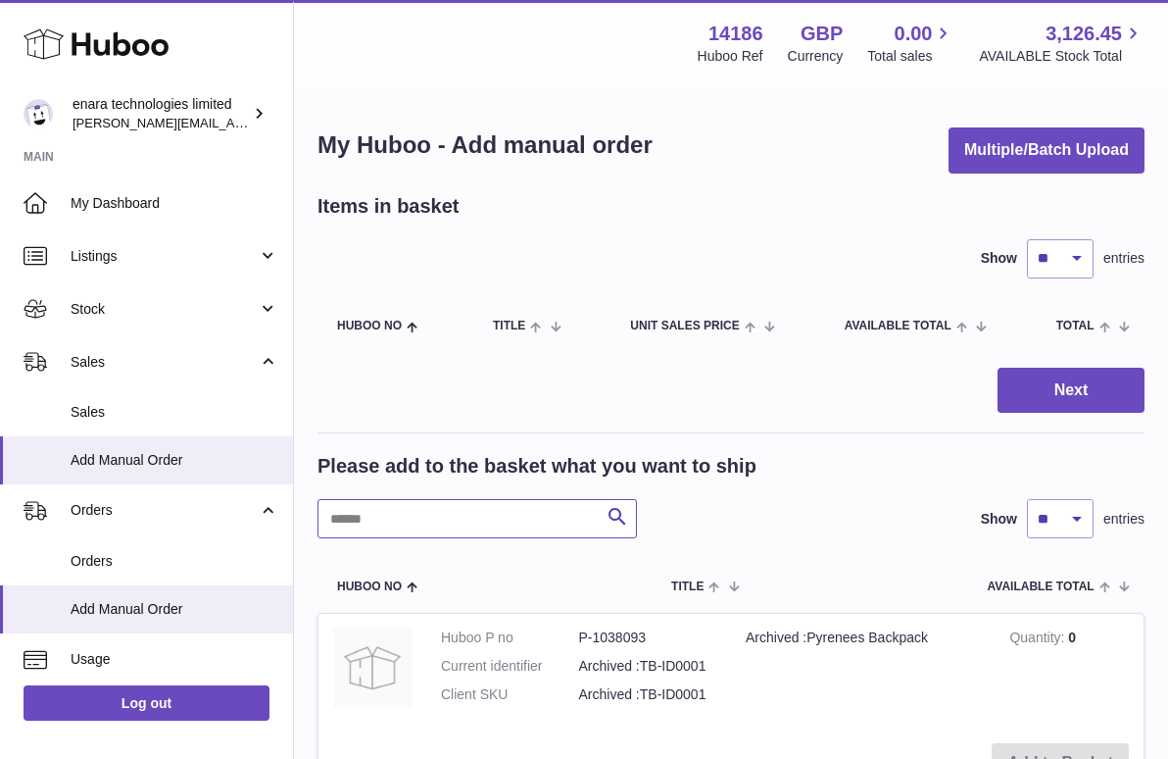
click at [495, 499] on input "text" at bounding box center [478, 518] width 320 height 39
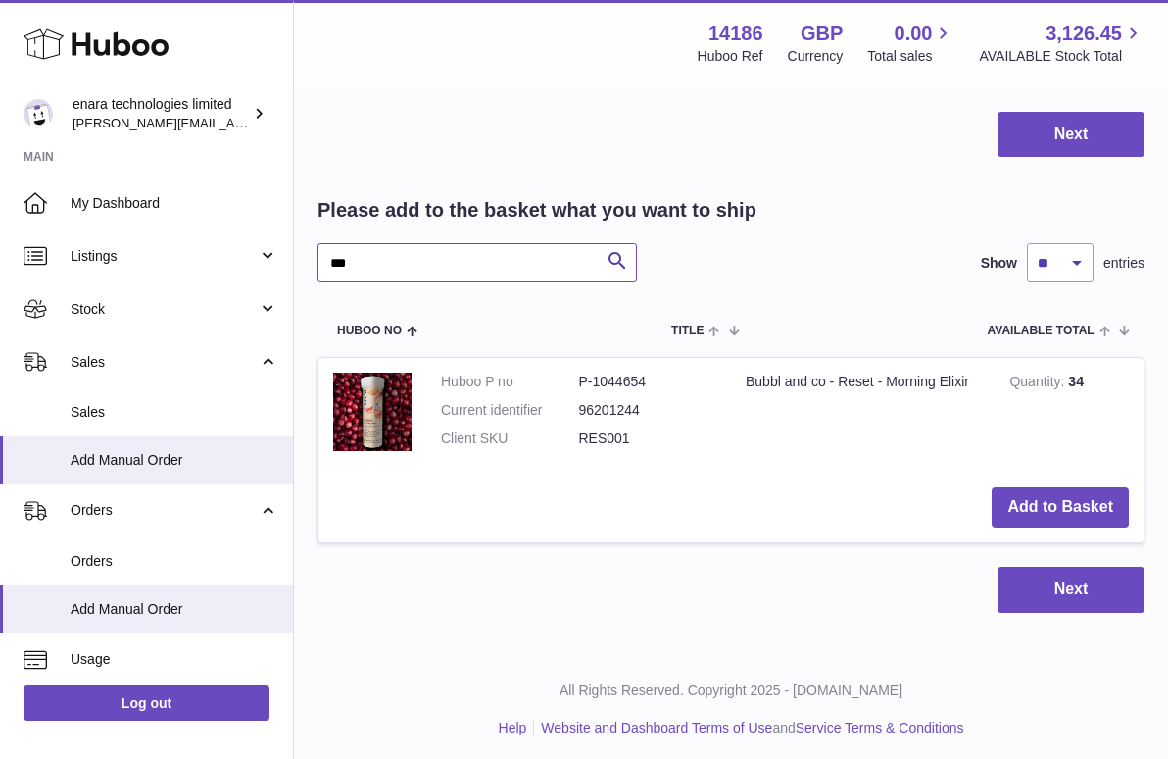
scroll to position [255, 0]
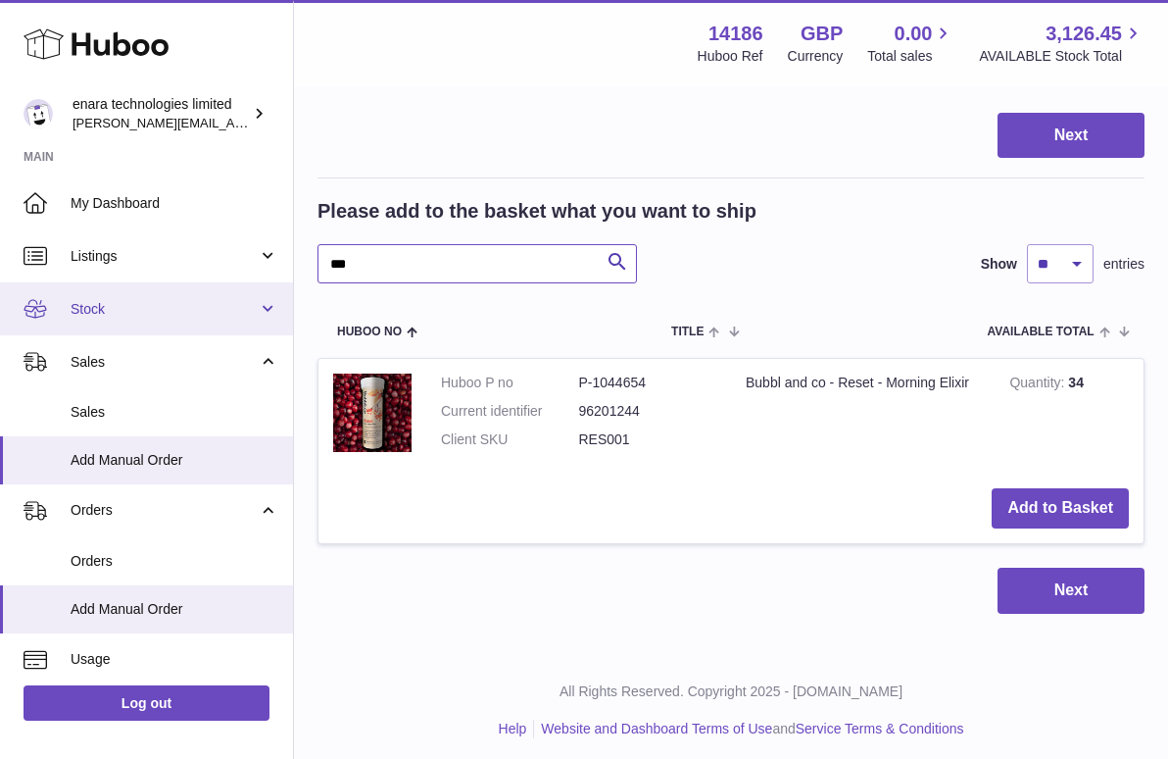
type input "***"
click at [168, 292] on link "Stock" at bounding box center [146, 308] width 293 height 53
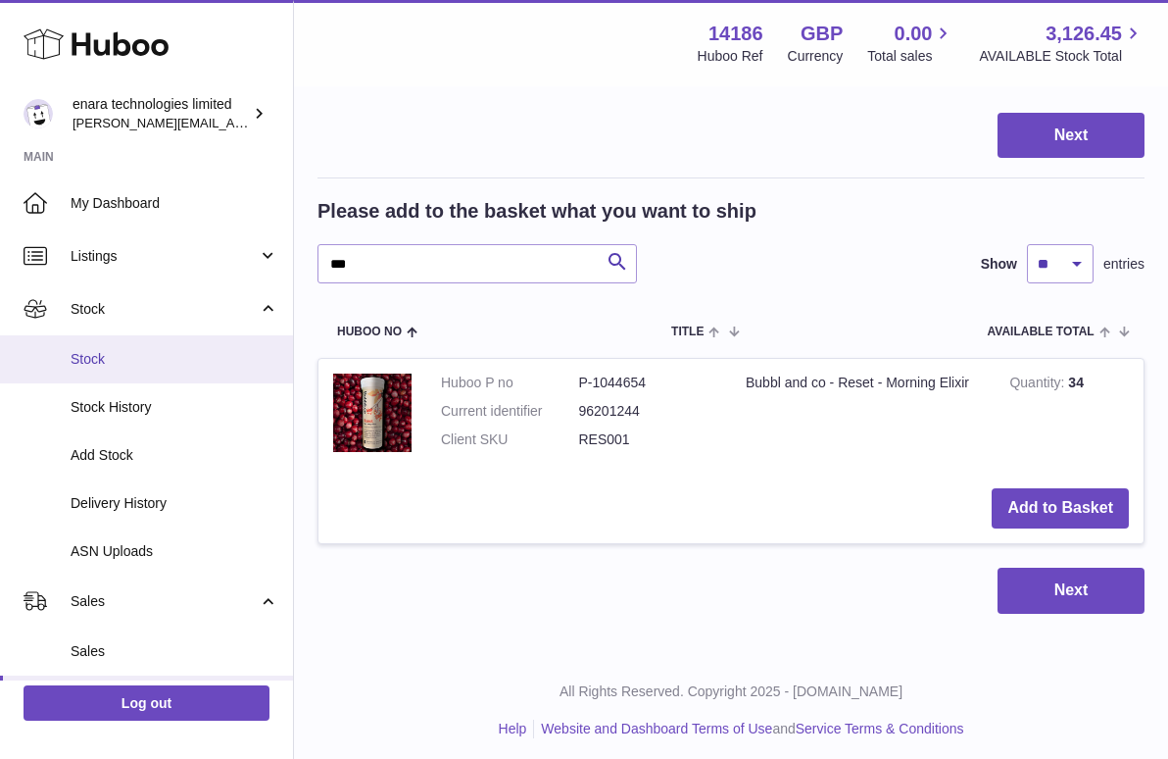
click at [171, 366] on link "Stock" at bounding box center [146, 359] width 293 height 48
